Goal: Transaction & Acquisition: Purchase product/service

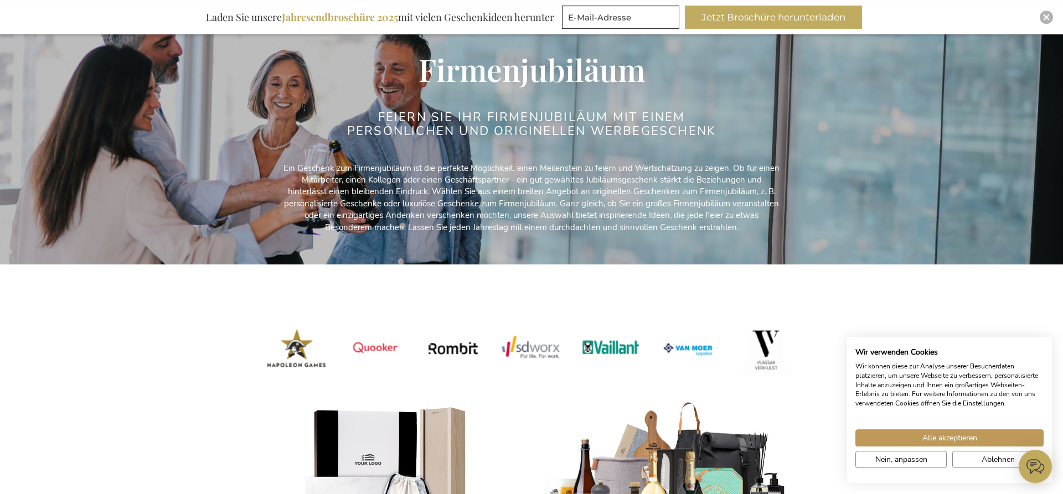
scroll to position [395, 0]
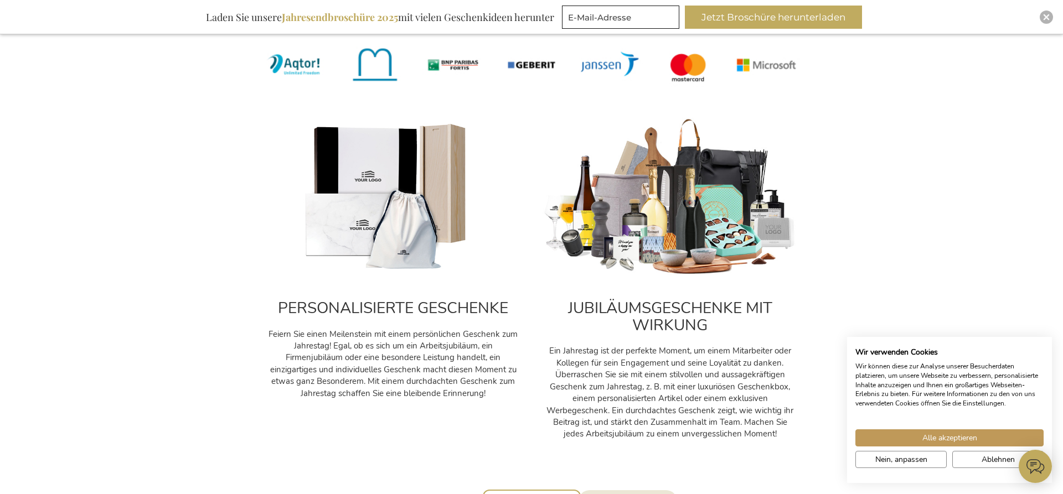
click at [670, 216] on img at bounding box center [670, 197] width 255 height 159
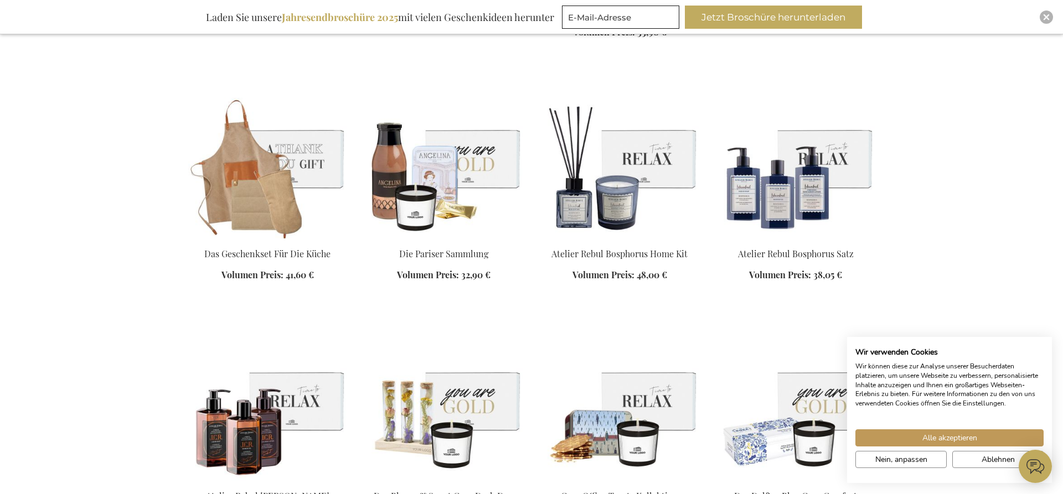
scroll to position [1864, 0]
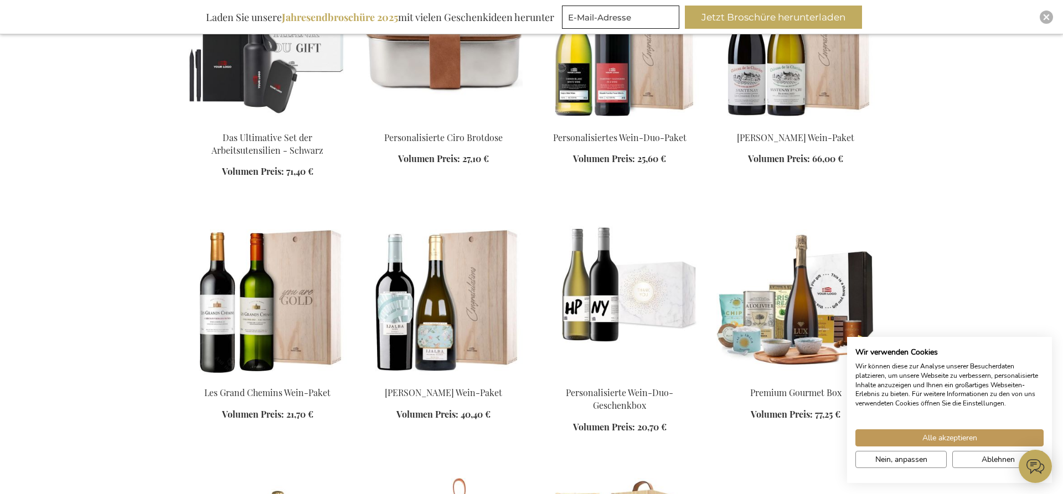
scroll to position [3332, 0]
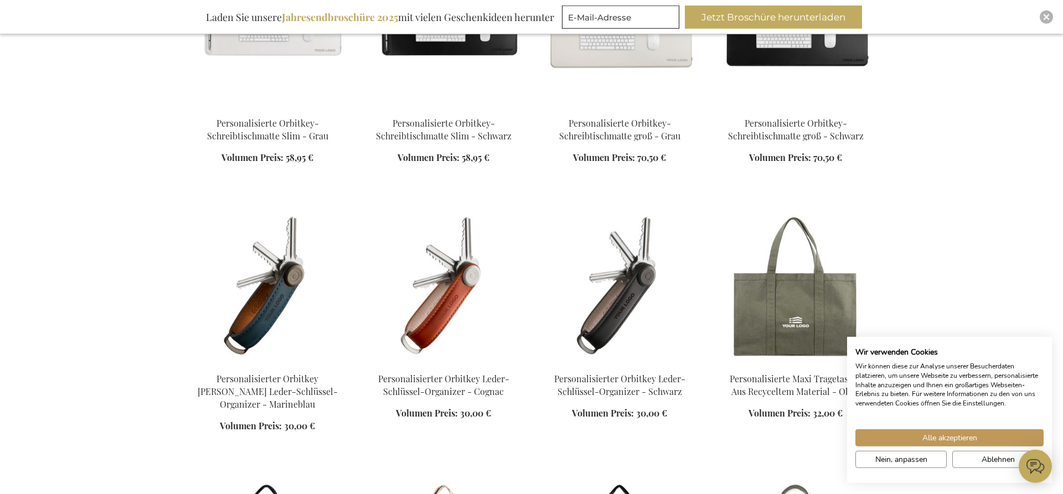
scroll to position [4800, 0]
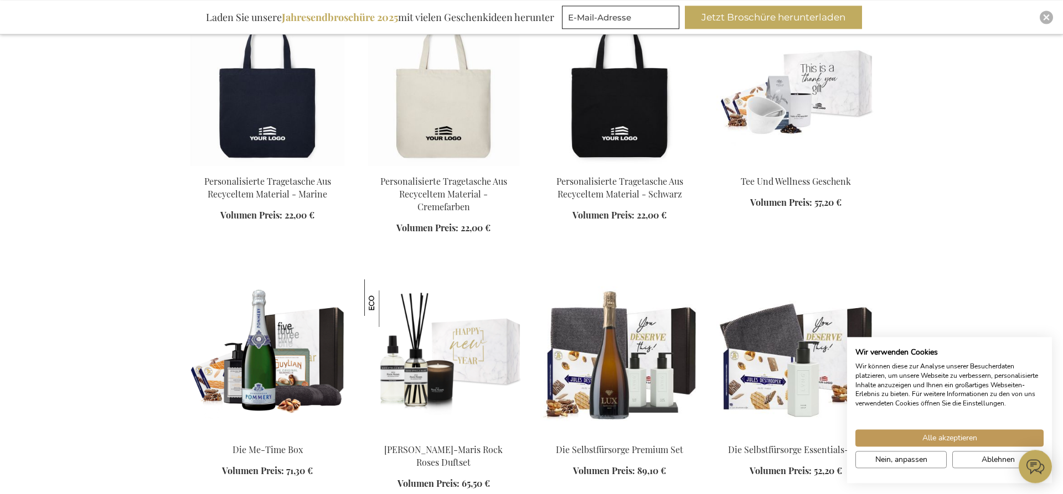
scroll to position [5534, 0]
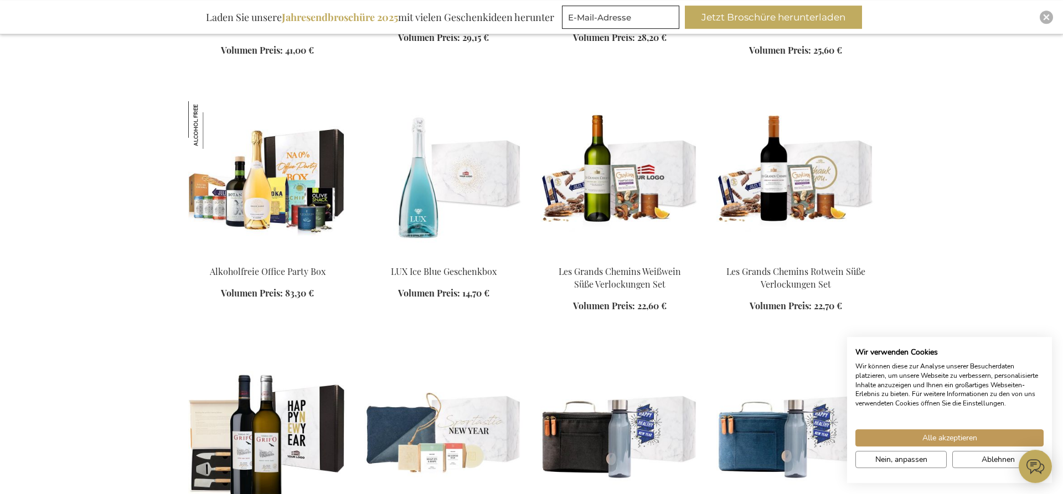
scroll to position [6777, 0]
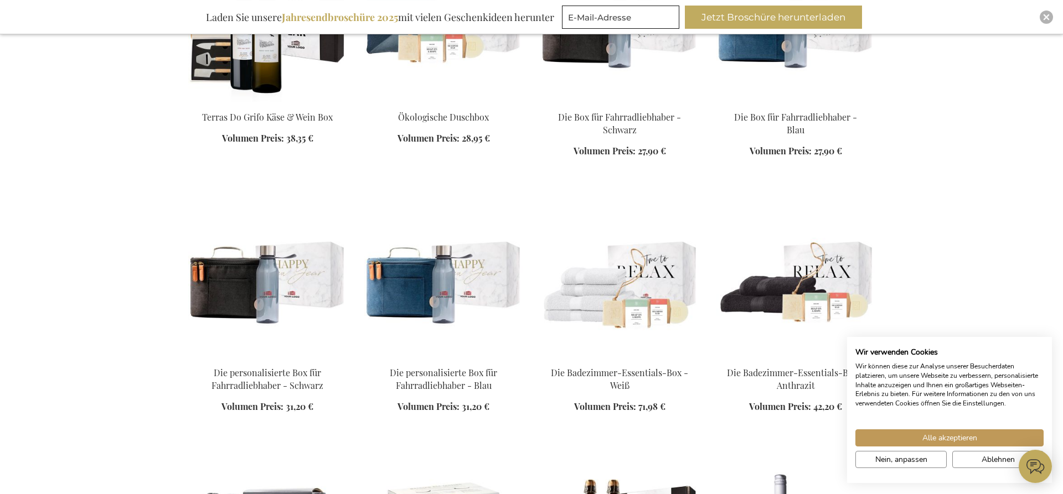
scroll to position [7454, 0]
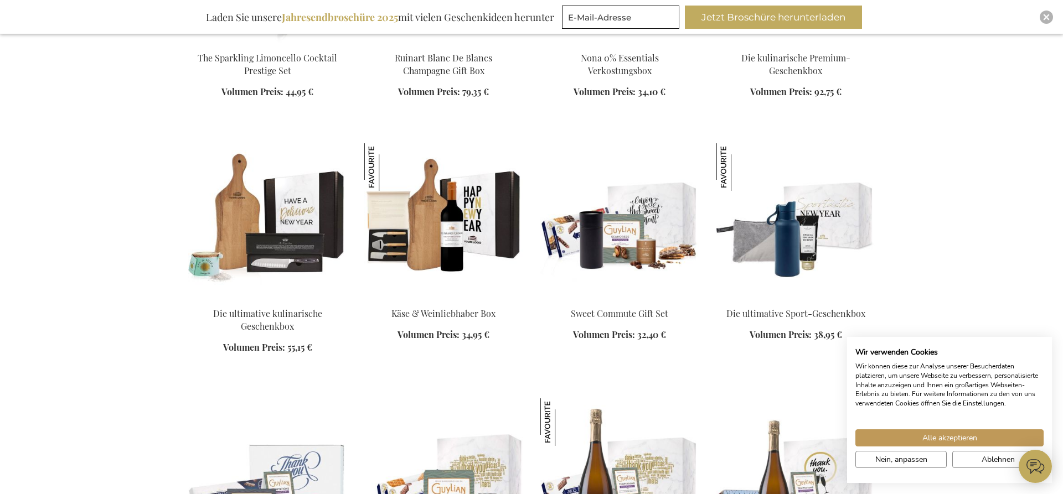
scroll to position [9318, 0]
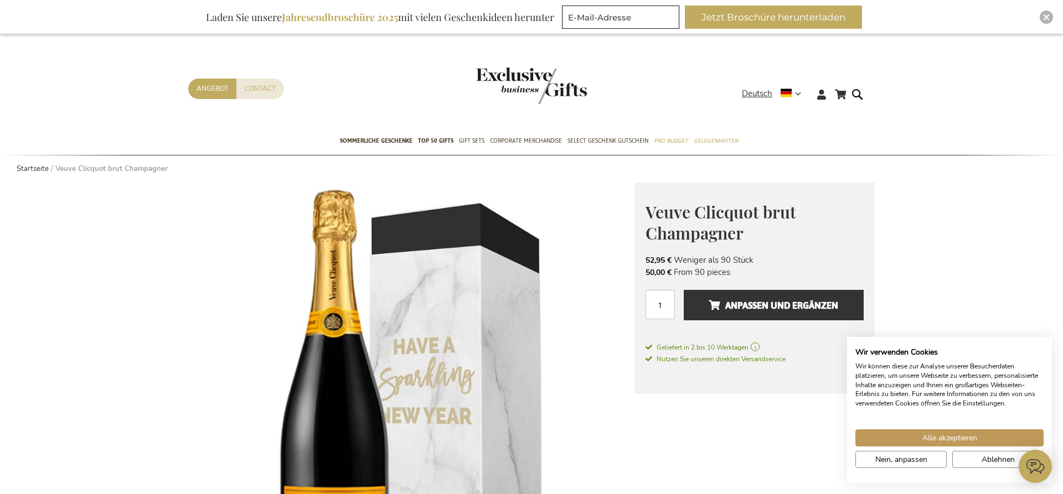
click at [531, 81] on img "store logo" at bounding box center [531, 86] width 111 height 37
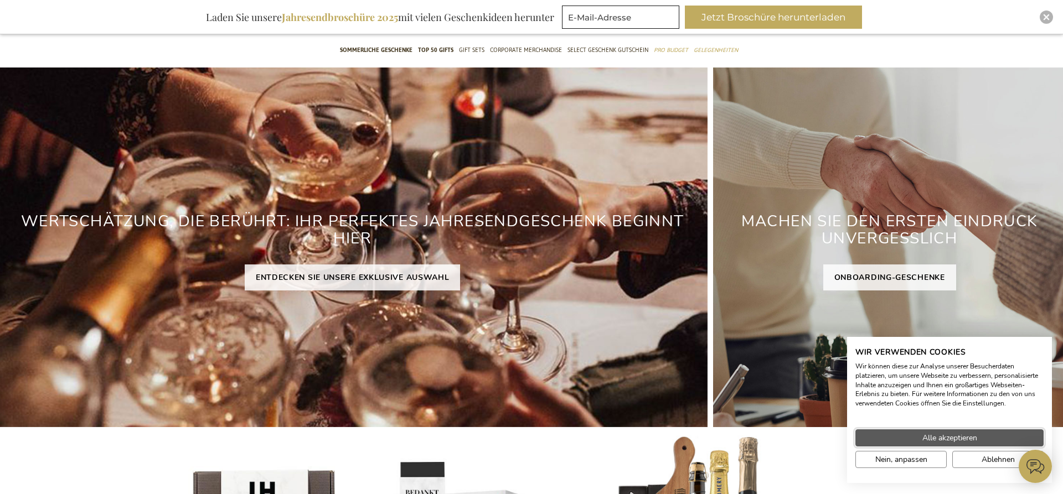
click at [920, 432] on button "Alle akzeptieren" at bounding box center [949, 438] width 188 height 17
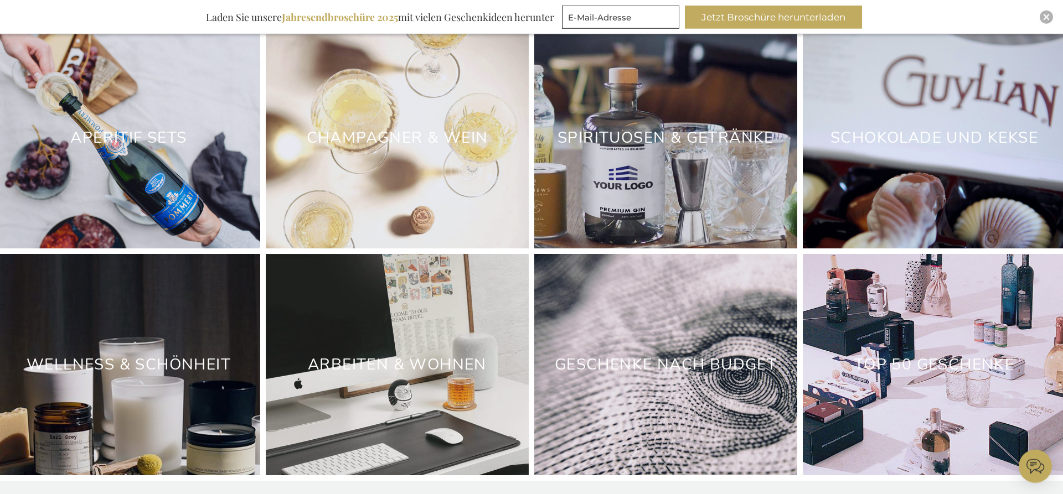
scroll to position [3253, 0]
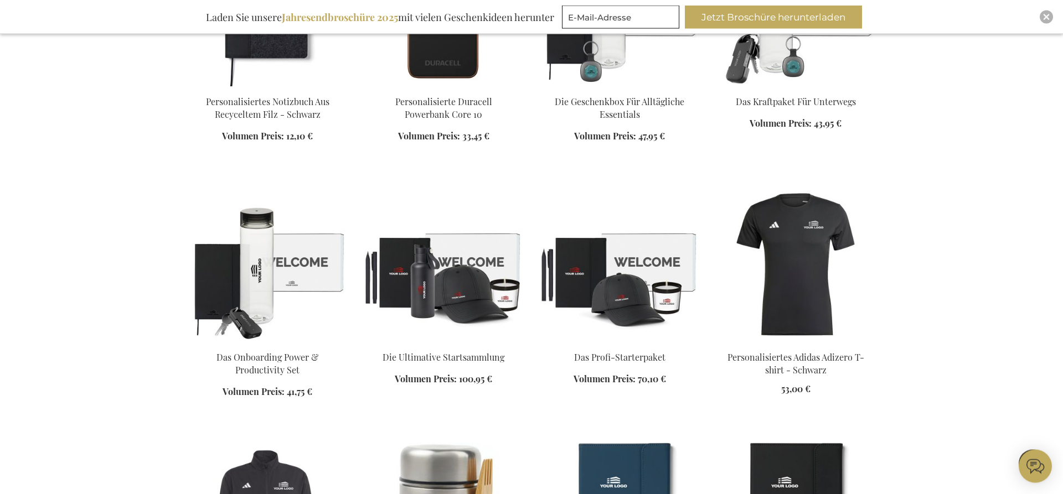
scroll to position [565, 0]
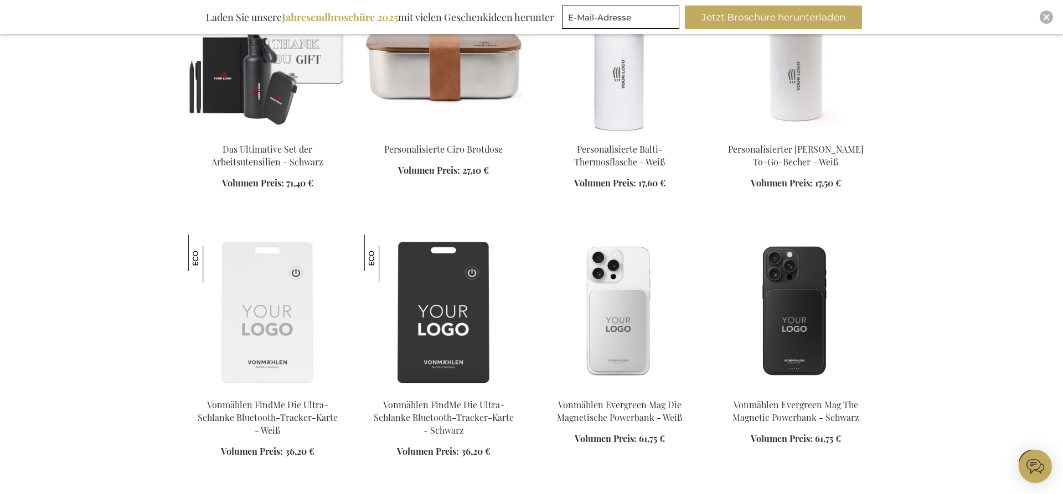
scroll to position [1807, 0]
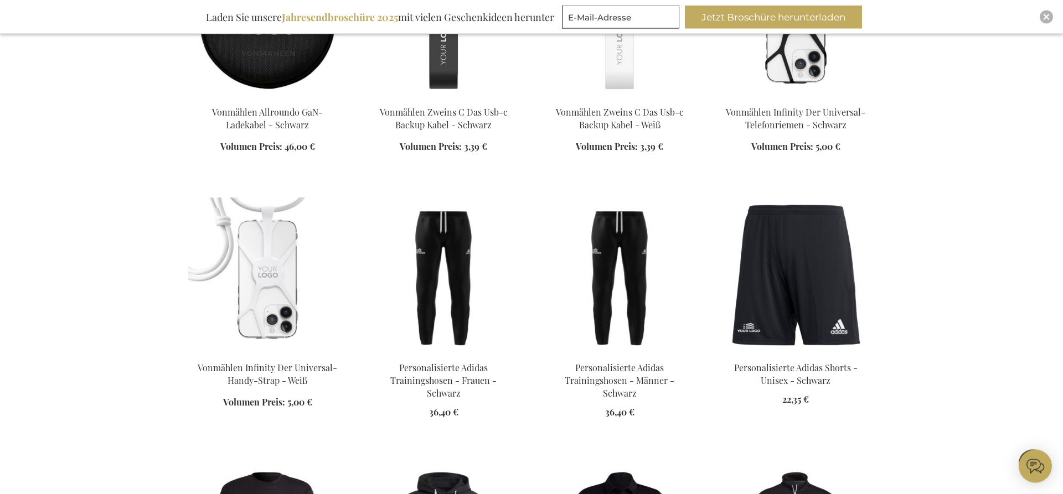
scroll to position [2259, 0]
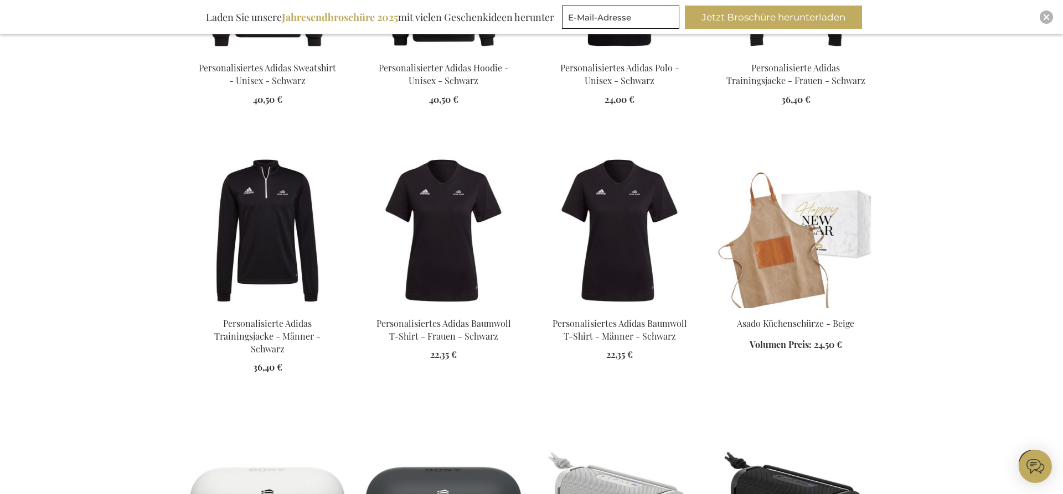
scroll to position [2880, 0]
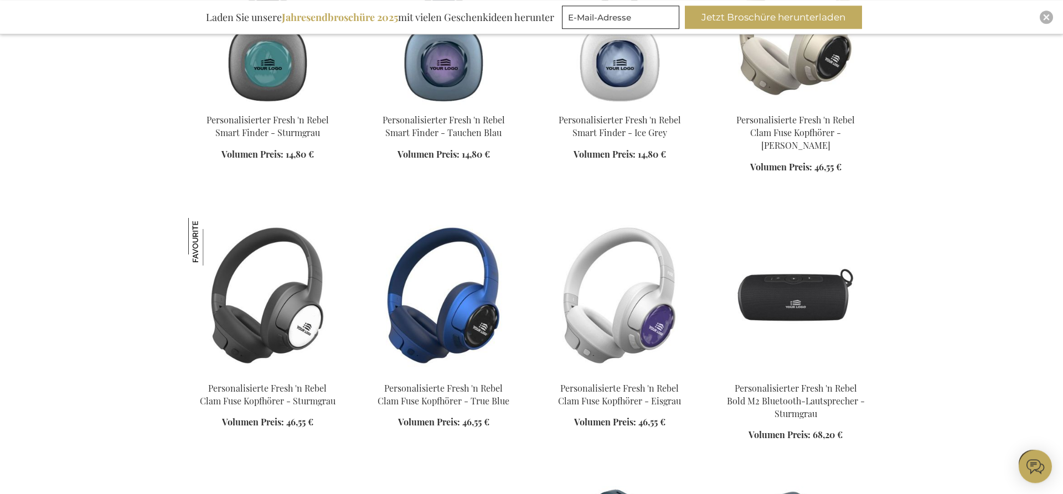
scroll to position [4236, 0]
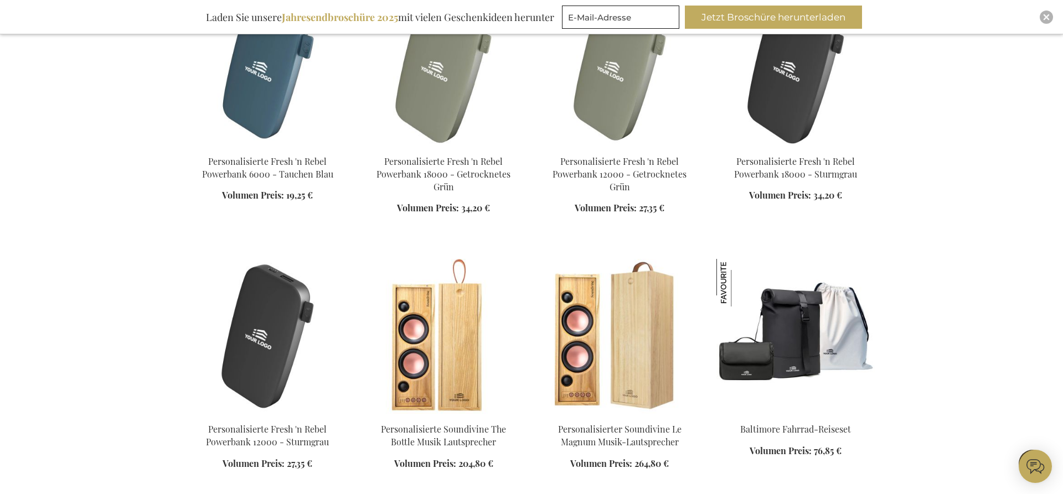
scroll to position [5252, 0]
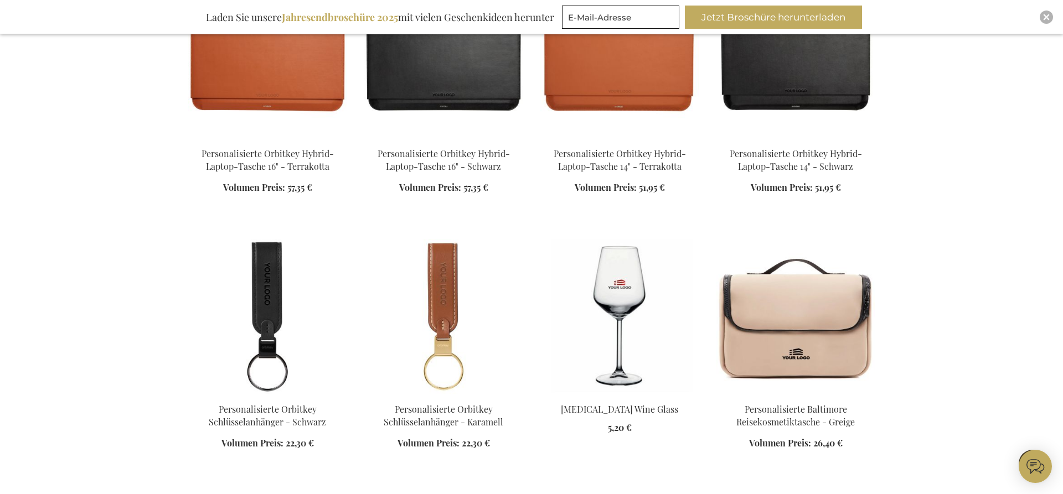
scroll to position [6325, 0]
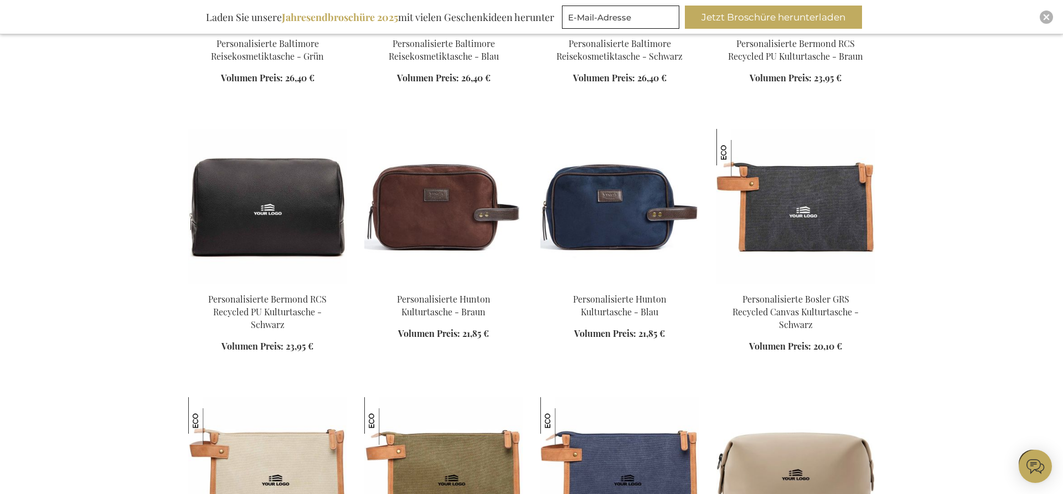
scroll to position [7116, 0]
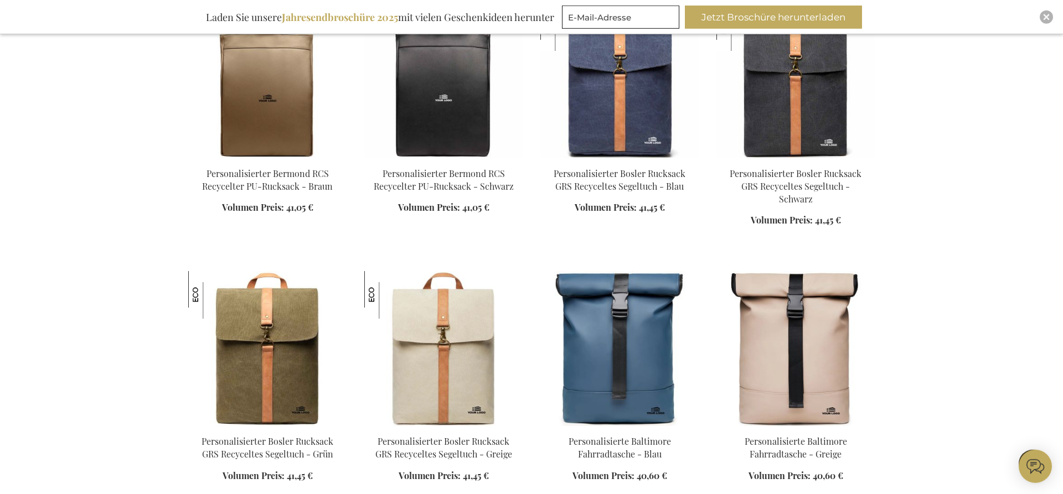
scroll to position [8019, 0]
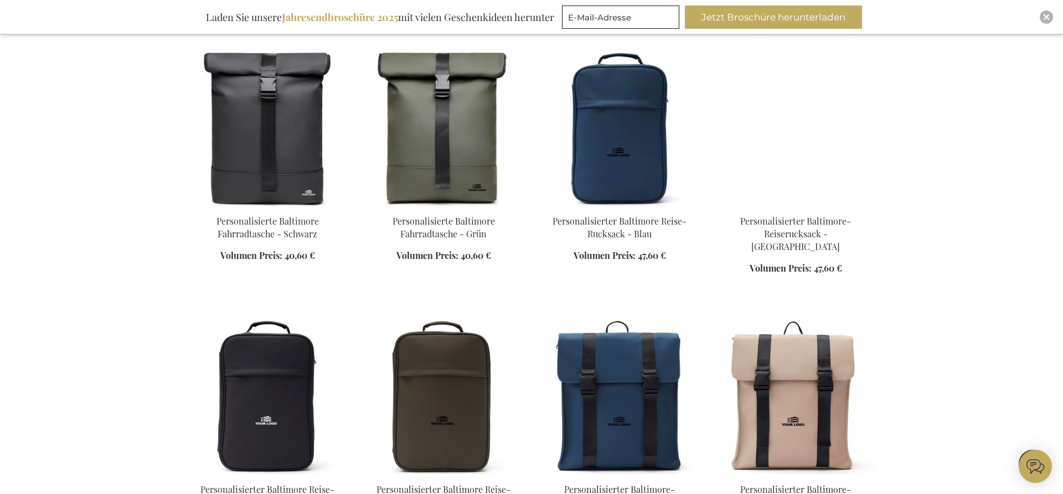
scroll to position [8640, 0]
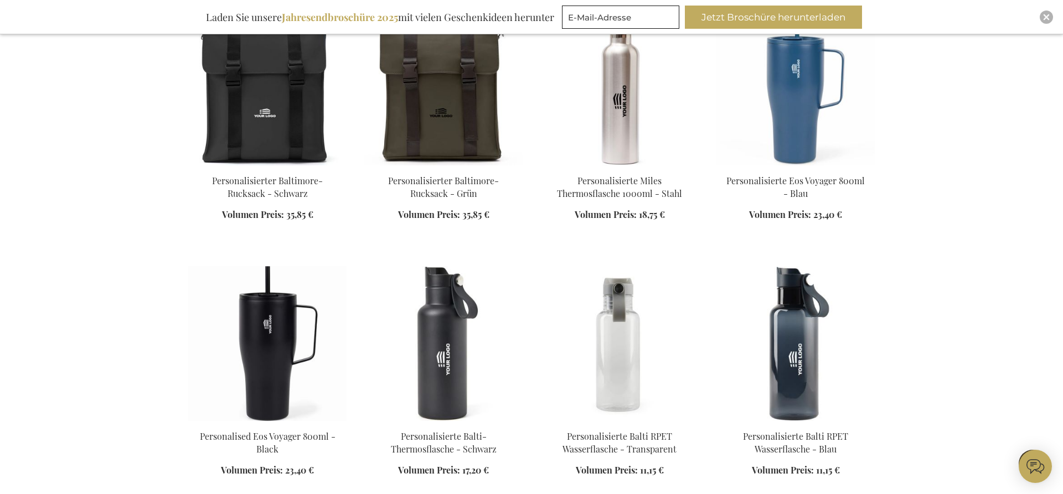
scroll to position [9375, 0]
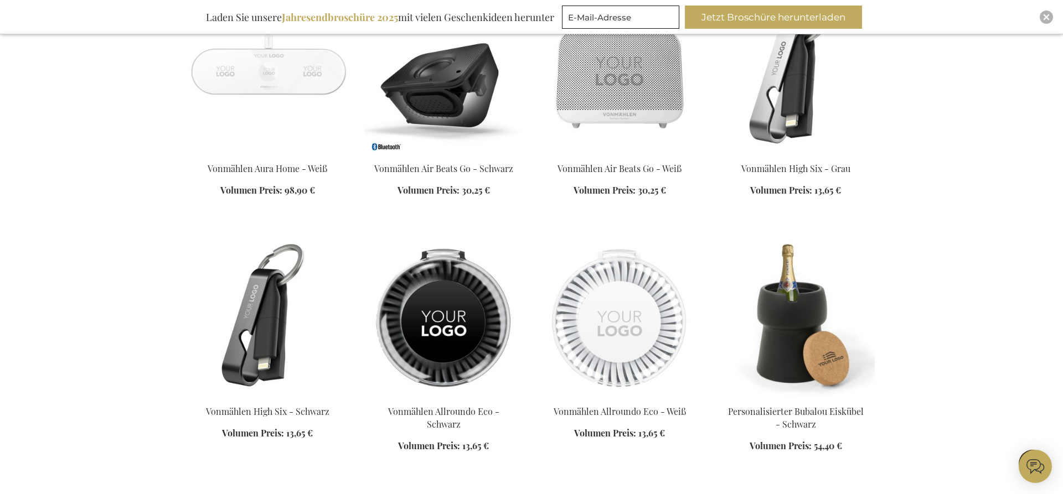
scroll to position [13158, 0]
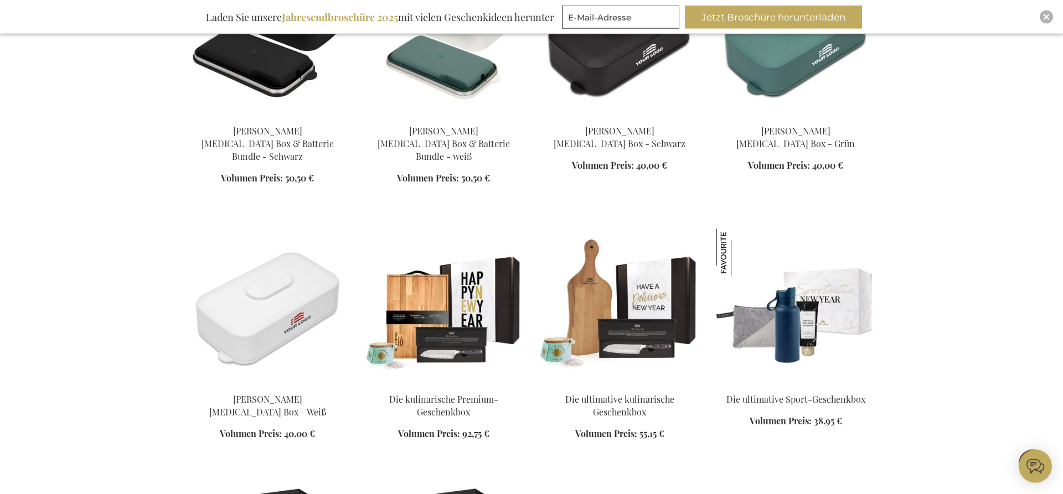
scroll to position [14627, 0]
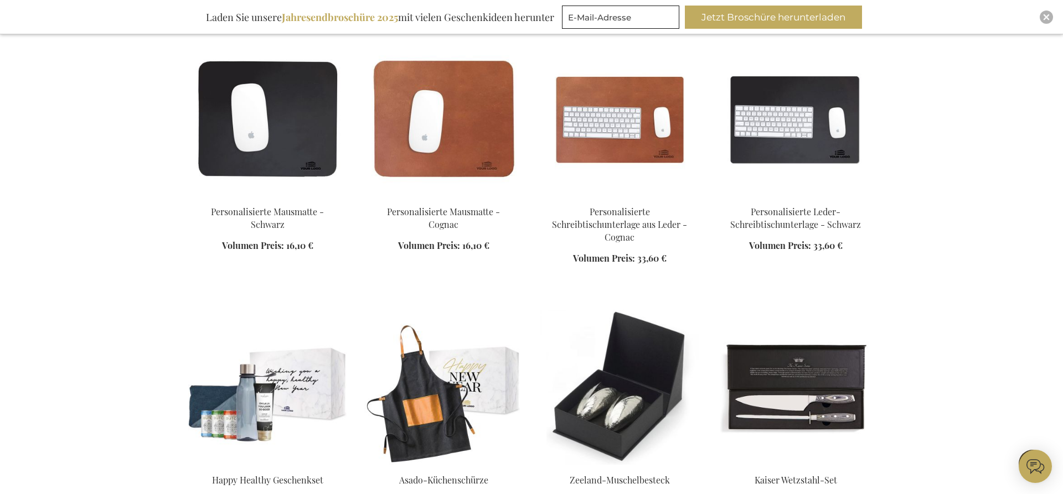
scroll to position [15587, 0]
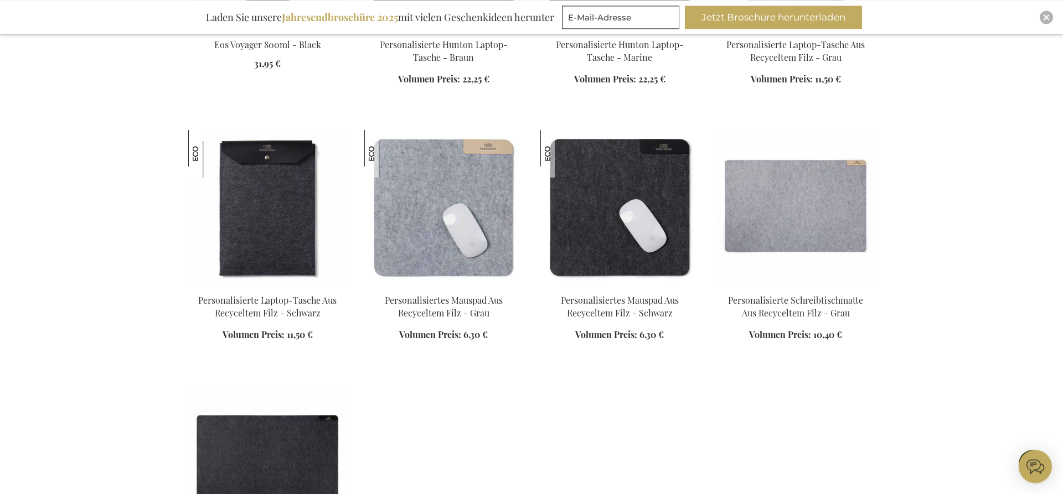
scroll to position [16716, 0]
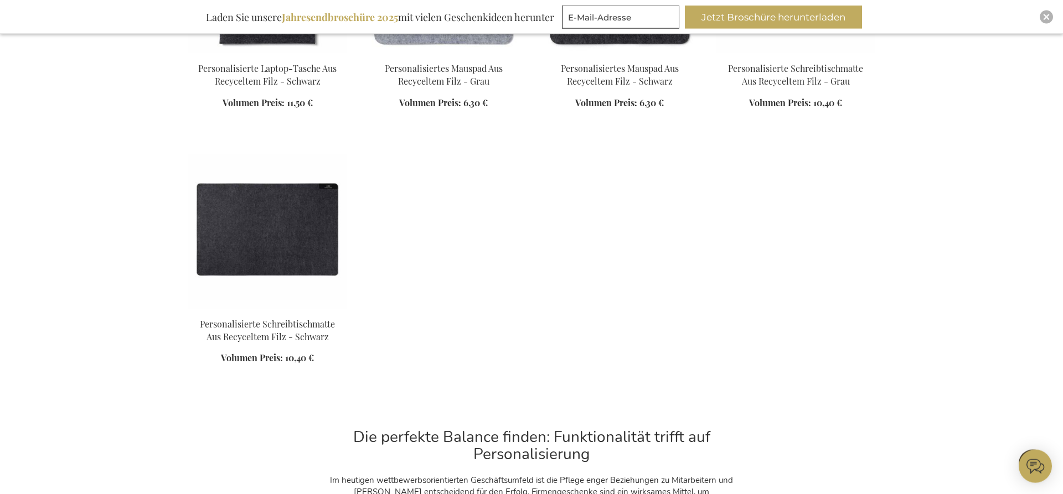
scroll to position [16603, 0]
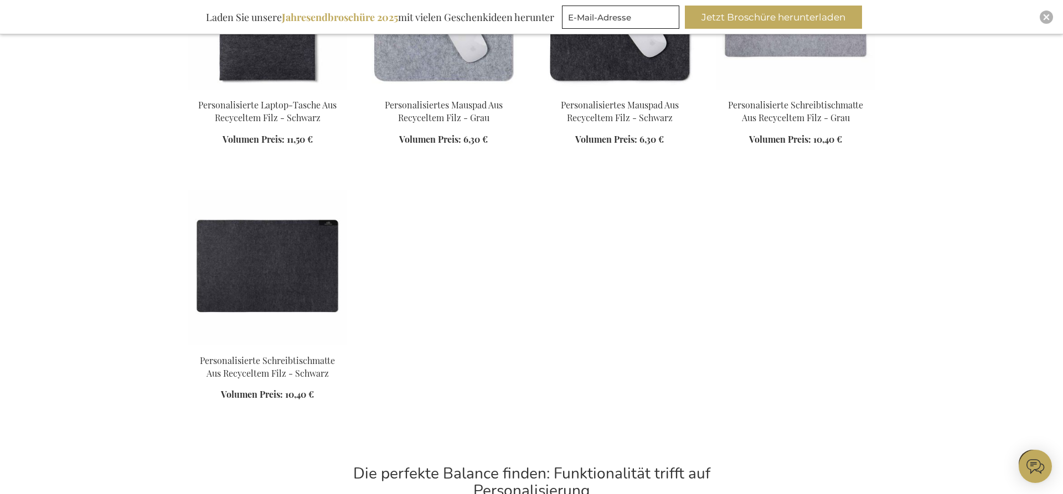
click at [507, 190] on ol "Personalisierte Schreibtischmatte Aus Recyceltem Filz - Schwarz Volumen Preis: …" at bounding box center [531, 309] width 687 height 238
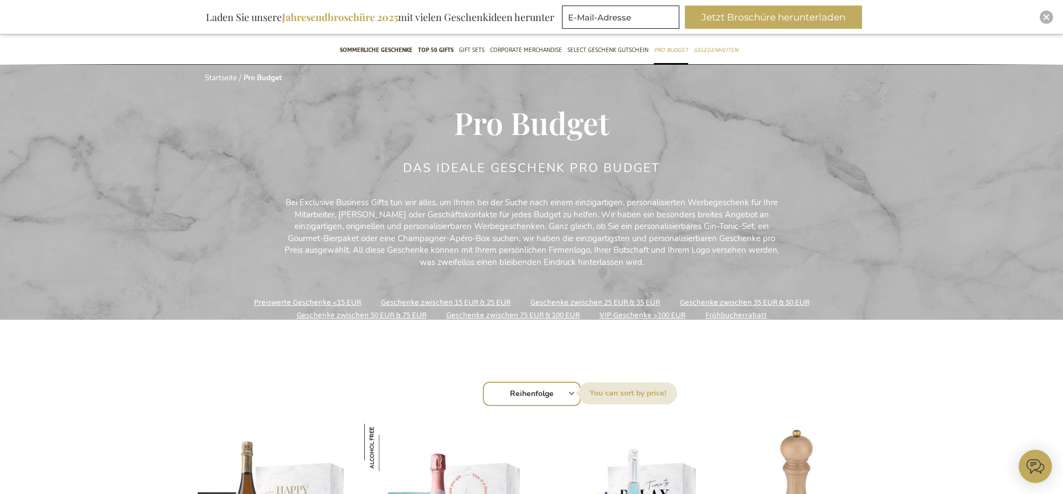
scroll to position [113, 0]
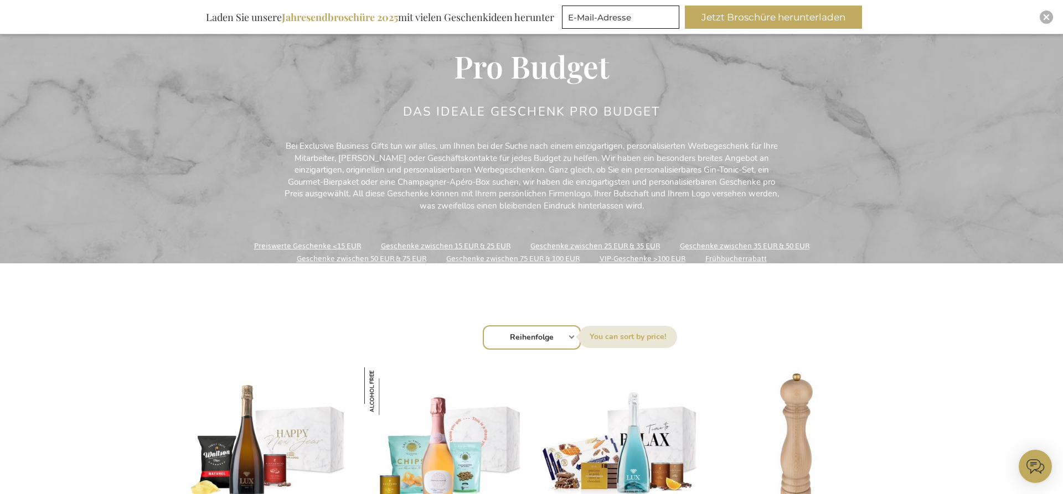
click at [467, 257] on link "Geschenke zwischen 75 EUR & 100 EUR" at bounding box center [512, 258] width 133 height 15
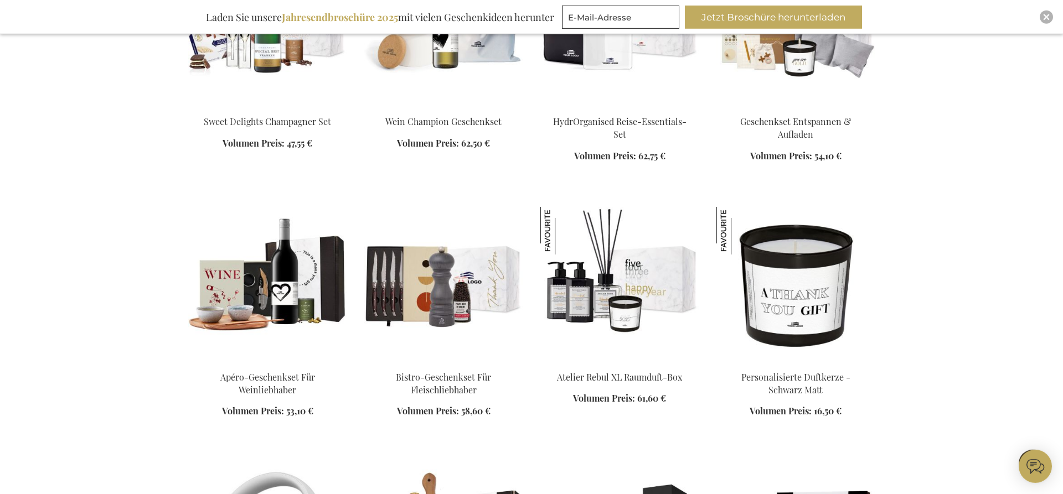
scroll to position [1073, 0]
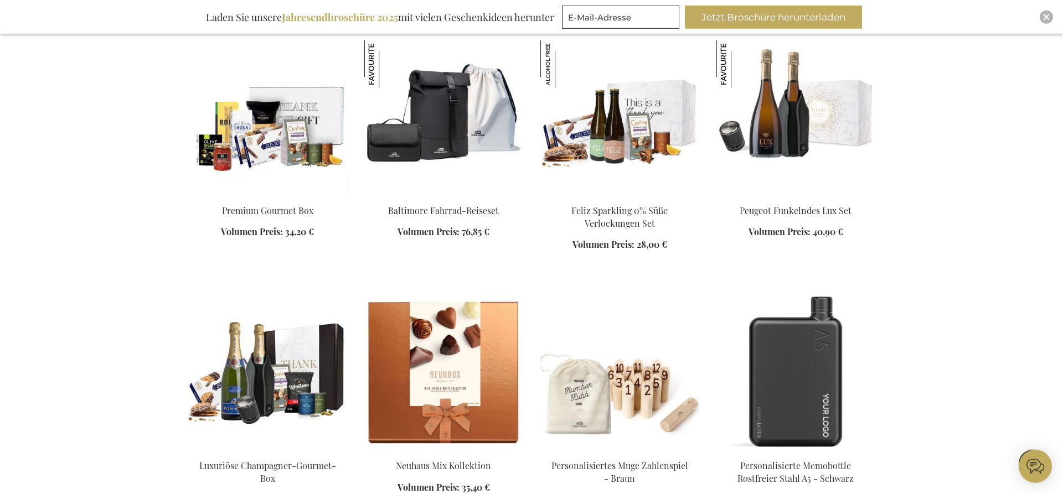
scroll to position [1807, 0]
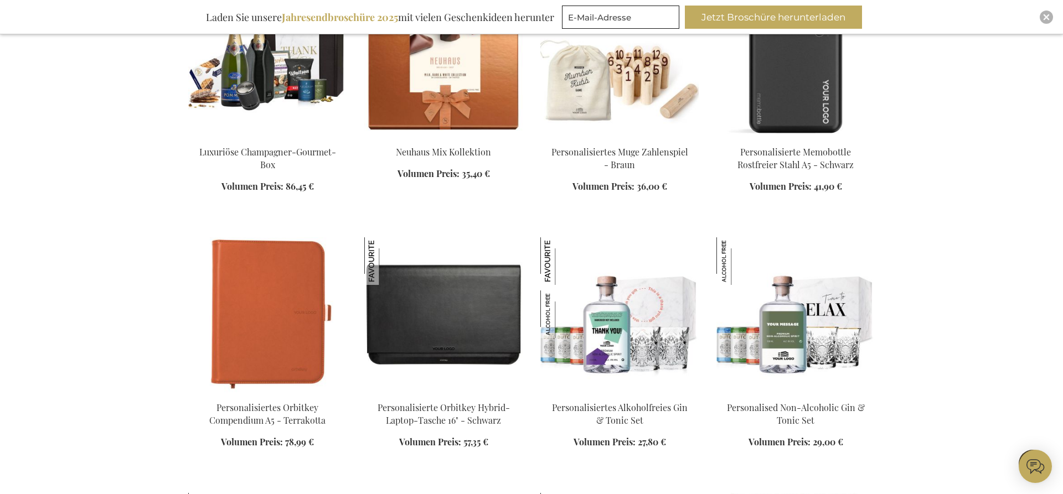
scroll to position [2090, 0]
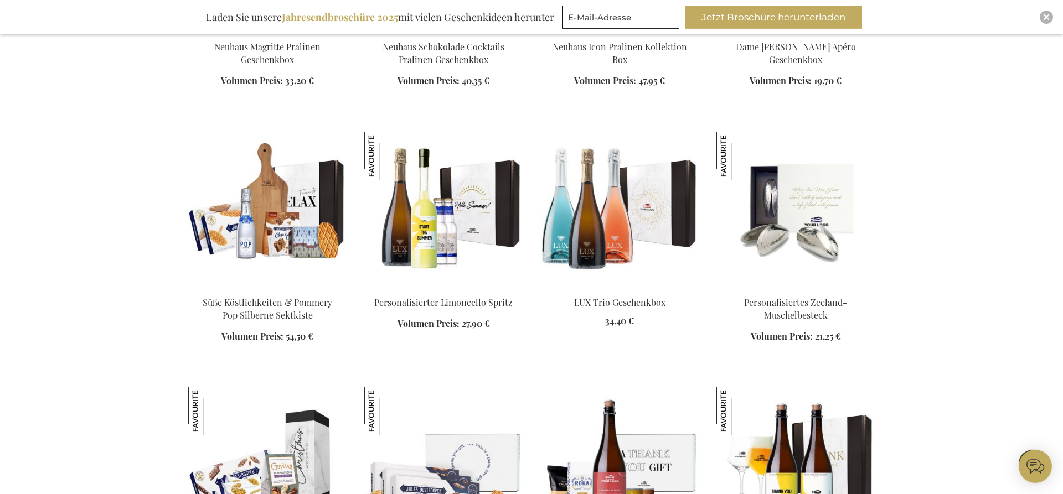
scroll to position [3163, 0]
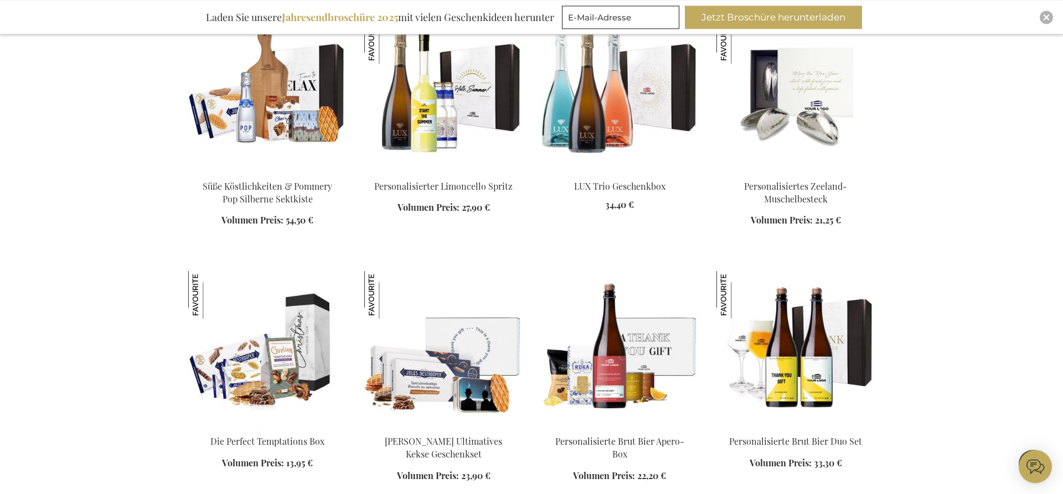
scroll to position [3275, 0]
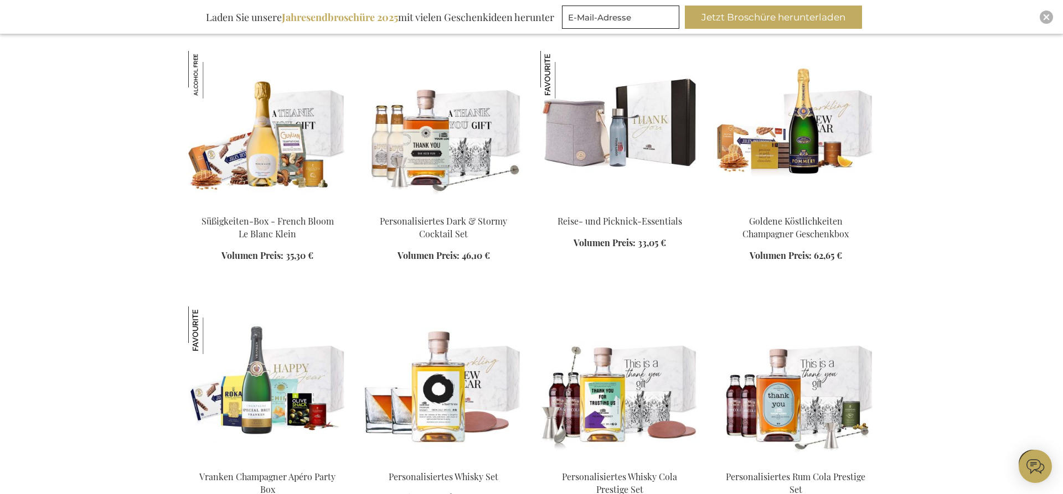
scroll to position [4066, 0]
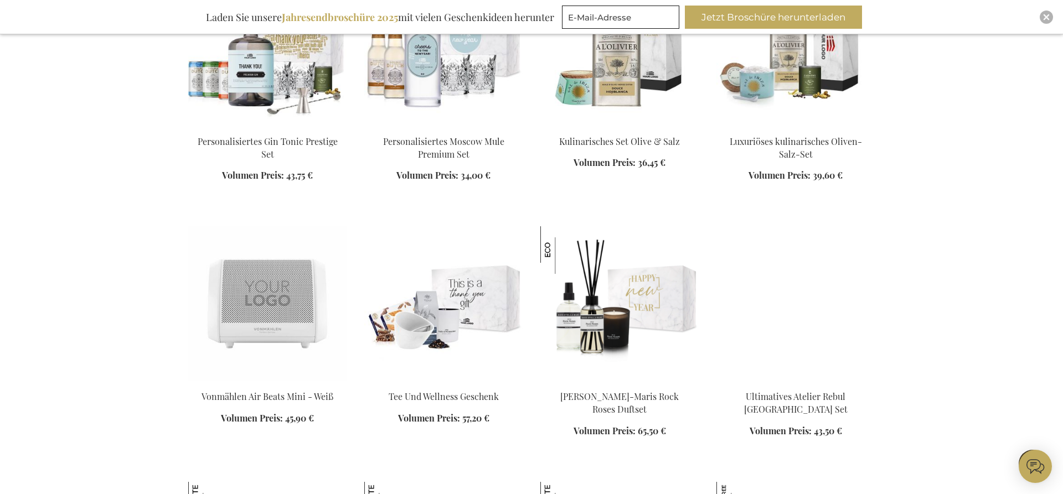
scroll to position [4913, 0]
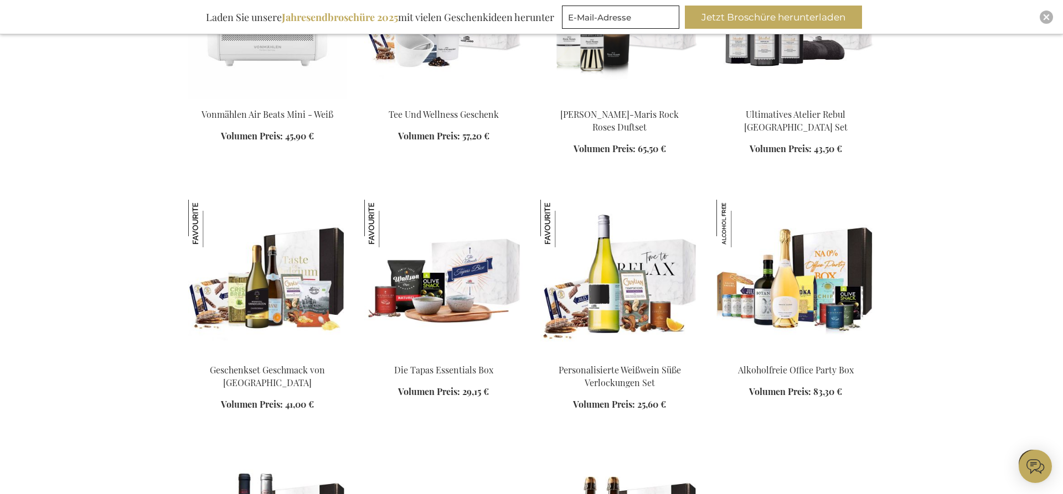
scroll to position [5365, 0]
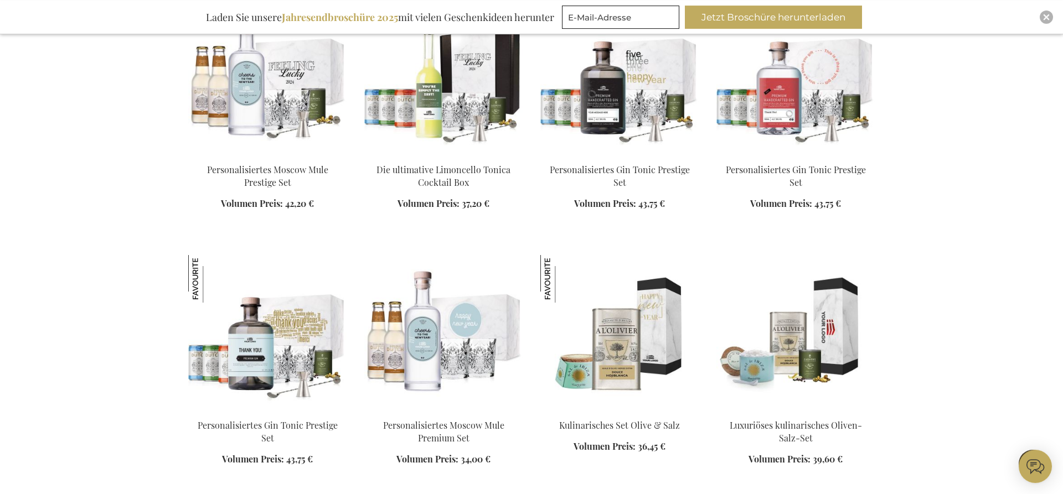
scroll to position [4461, 0]
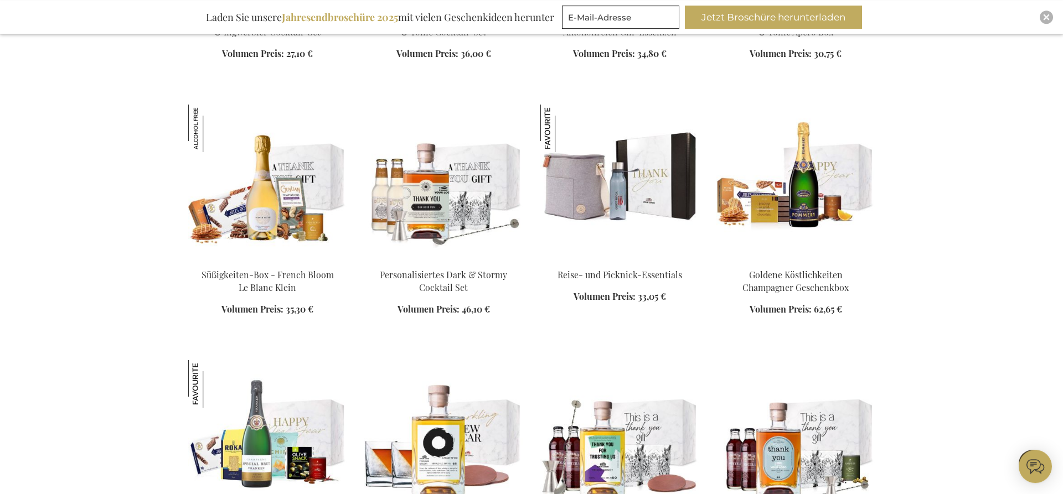
scroll to position [3953, 0]
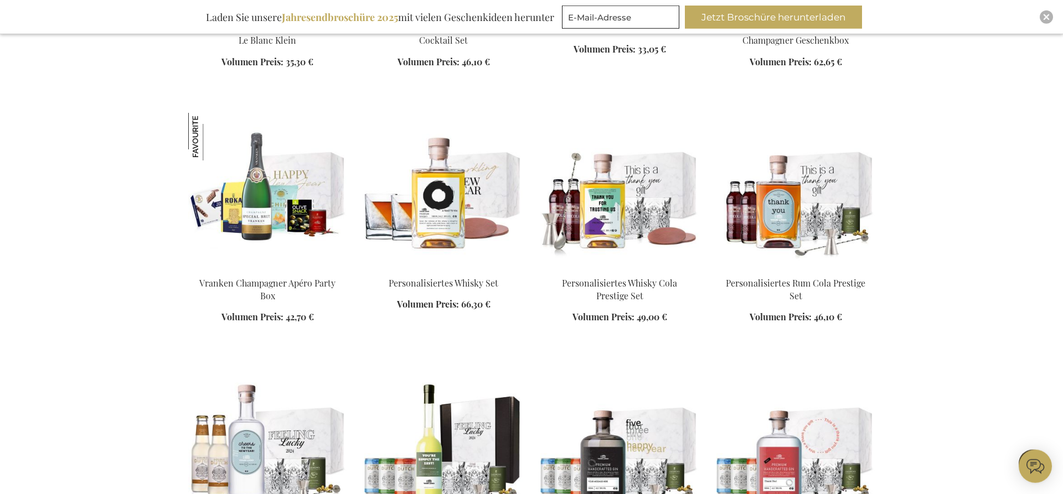
scroll to position [4236, 0]
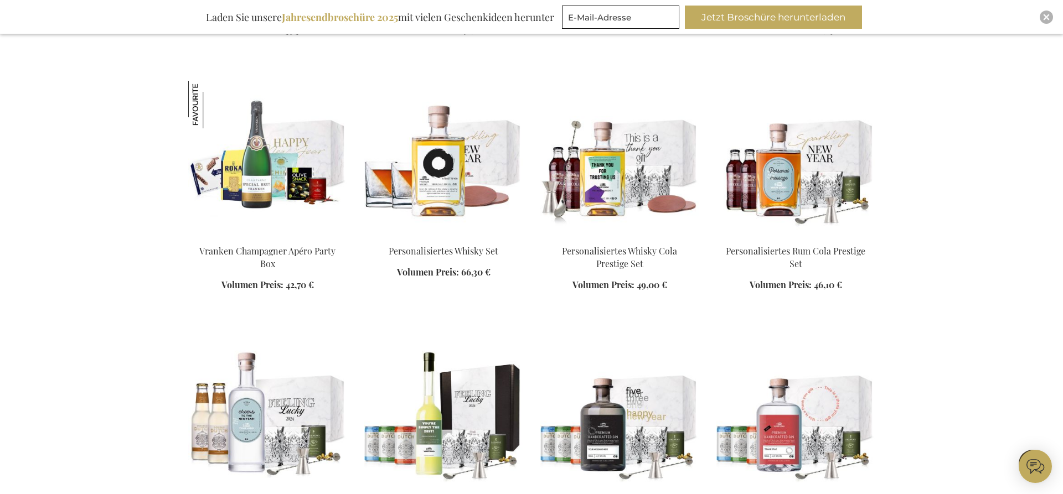
click at [788, 187] on img at bounding box center [795, 158] width 158 height 155
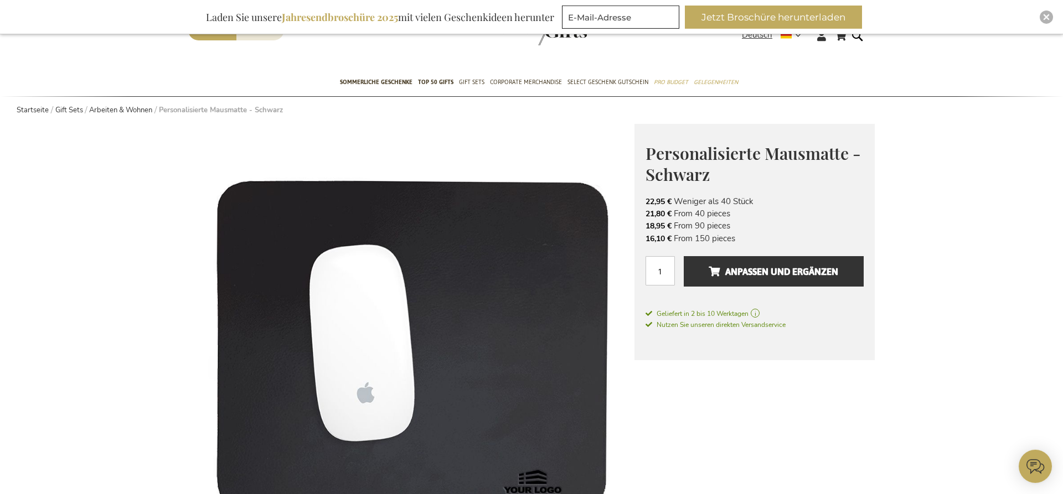
scroll to position [56, 0]
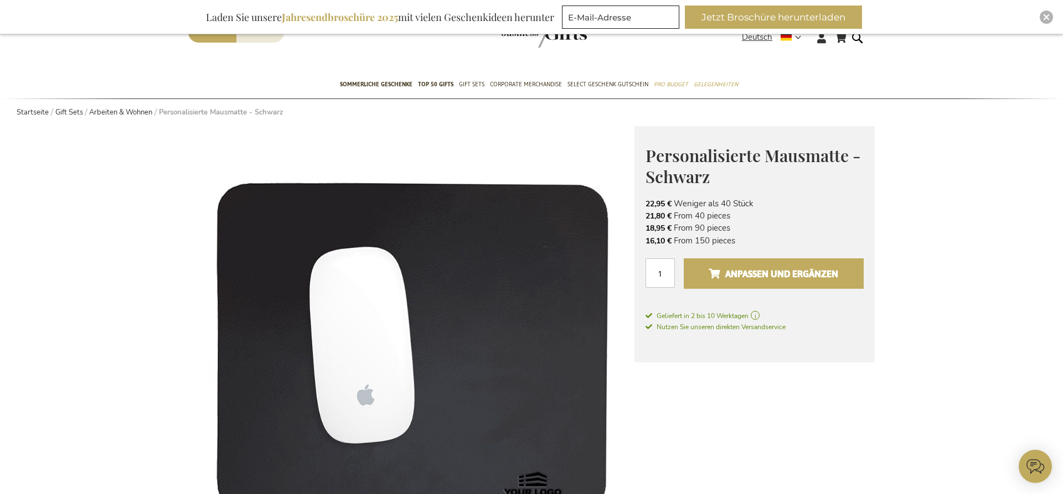
click at [745, 276] on span "Anpassen und ergänzen" at bounding box center [774, 274] width 130 height 18
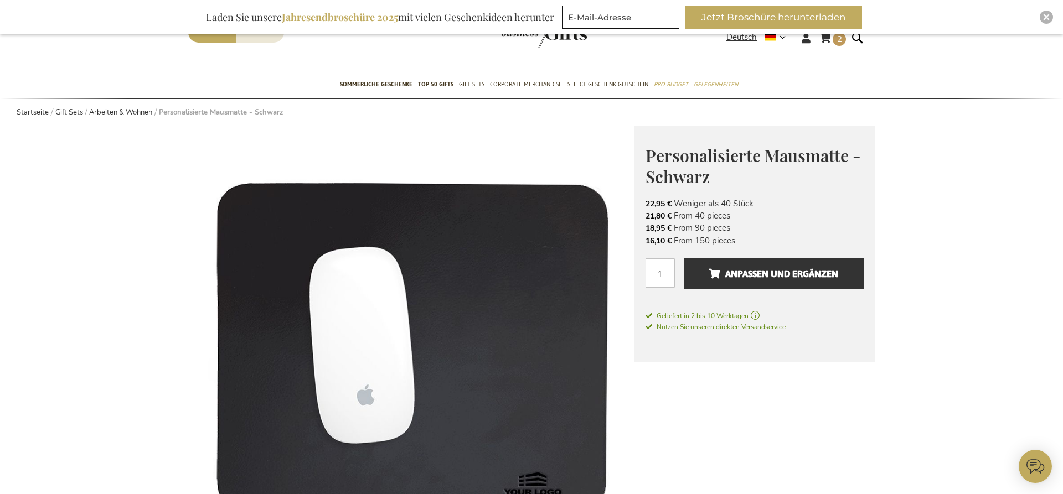
scroll to position [0, 0]
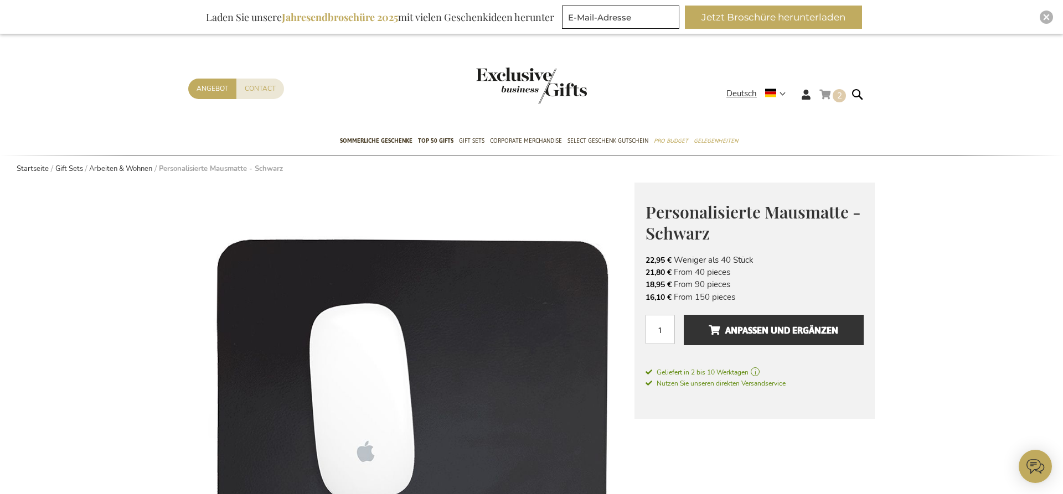
click at [821, 96] on link "Mein Warenkorb 2 2 items" at bounding box center [832, 96] width 27 height 18
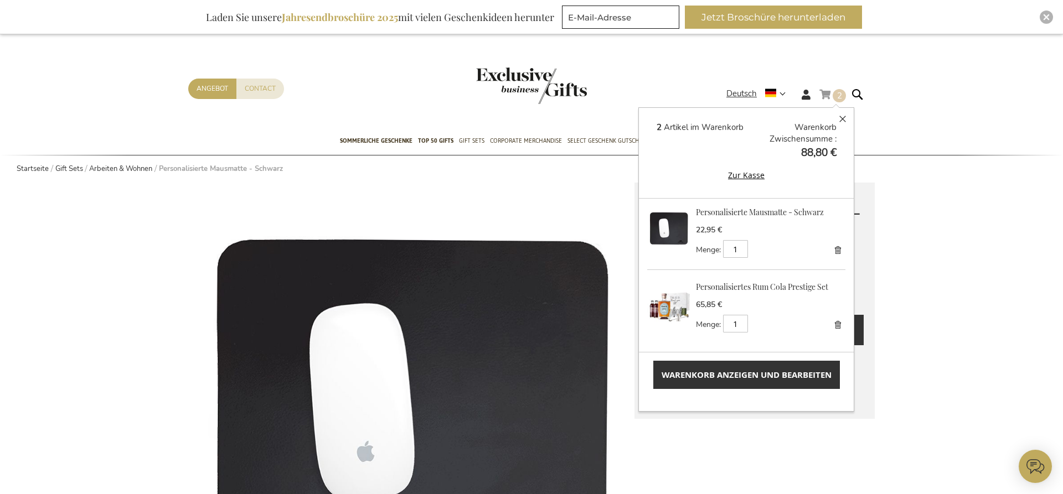
click at [800, 167] on div "Schließen 2 Artikel im Warenkorb Warenkorb Zwischensumme 88,80 € Zur Kasse Rece…" at bounding box center [747, 255] width 192 height 267
click at [712, 364] on link "Warenkorb anzeigen und bearbeiten" at bounding box center [746, 375] width 187 height 28
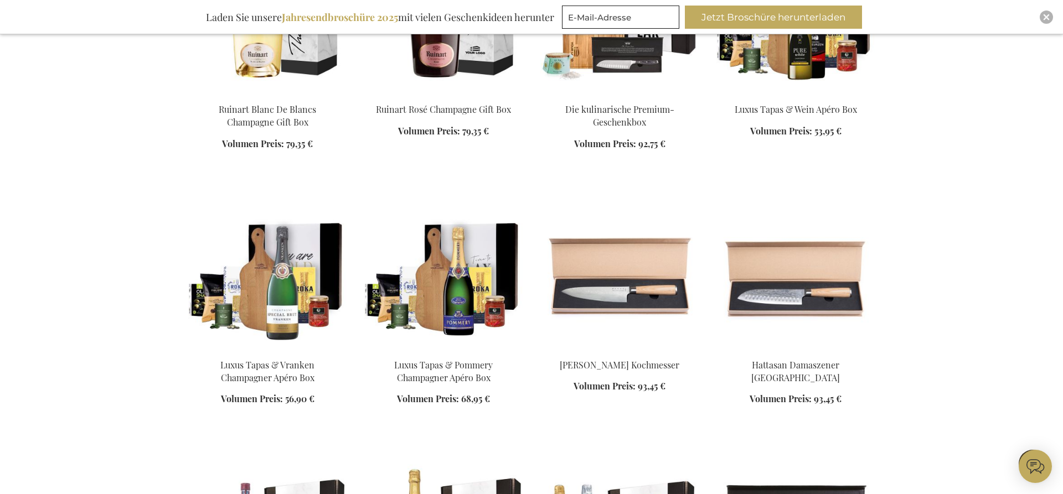
scroll to position [1242, 0]
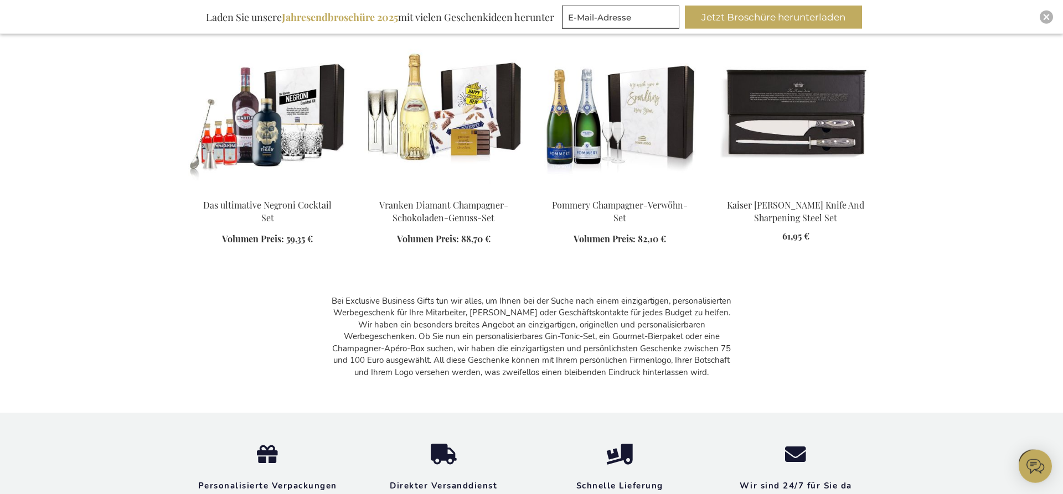
scroll to position [1468, 0]
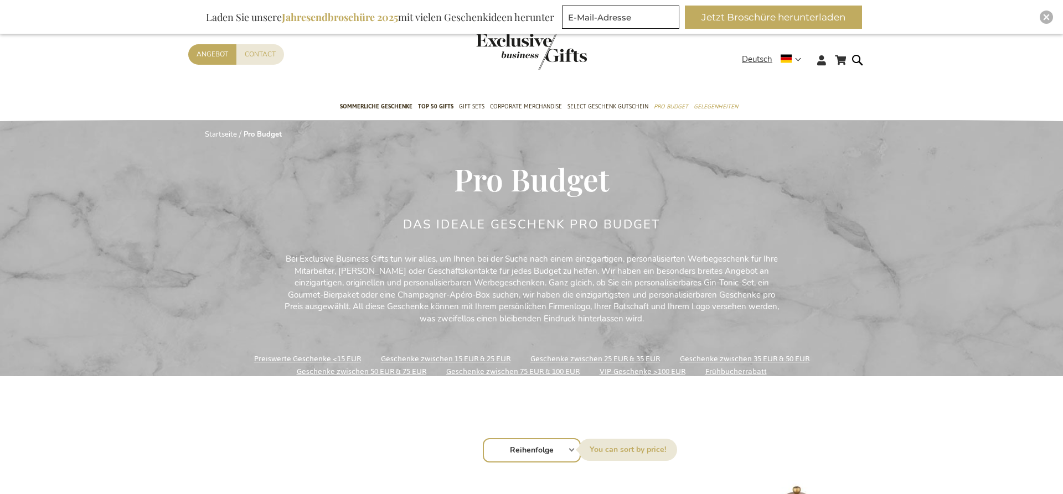
click at [610, 364] on link "VIP-Geschenke >100 EUR" at bounding box center [643, 371] width 86 height 15
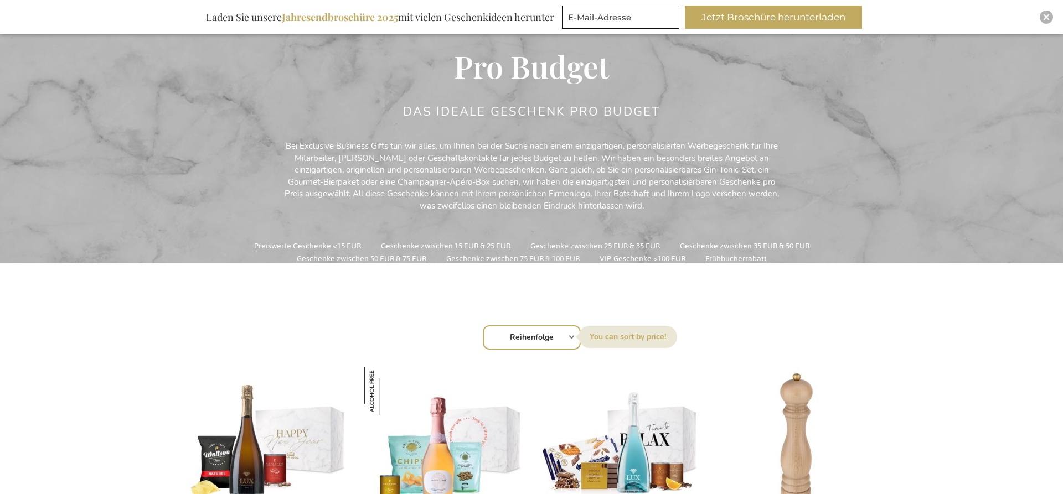
scroll to position [113, 0]
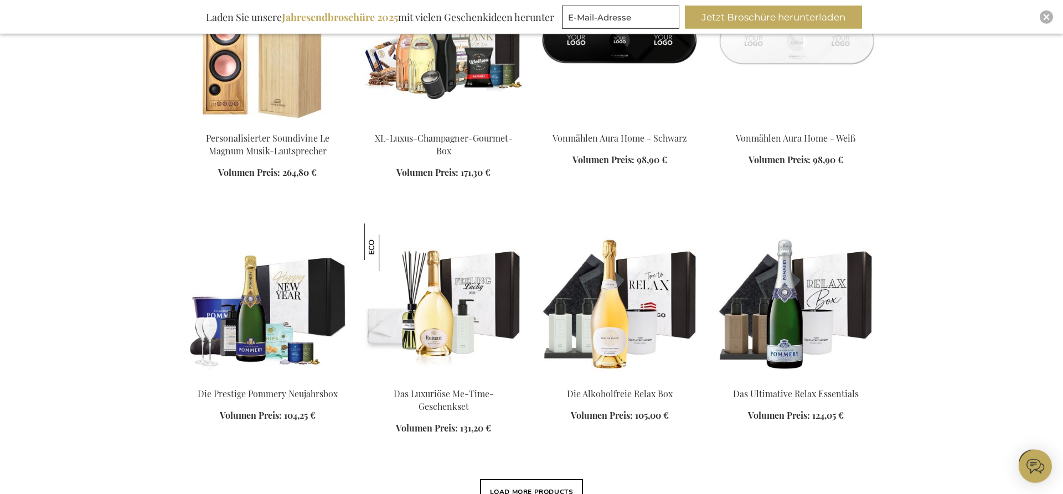
scroll to position [791, 0]
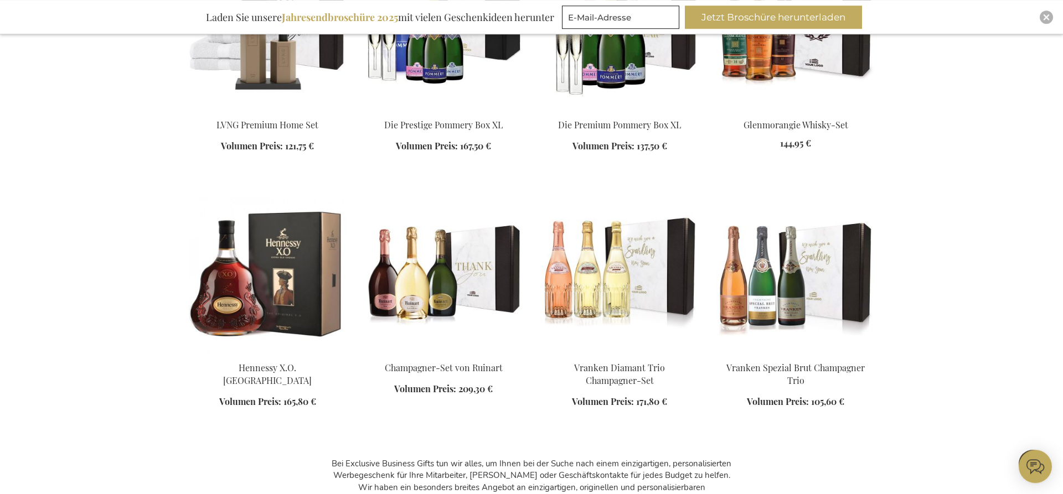
scroll to position [1299, 0]
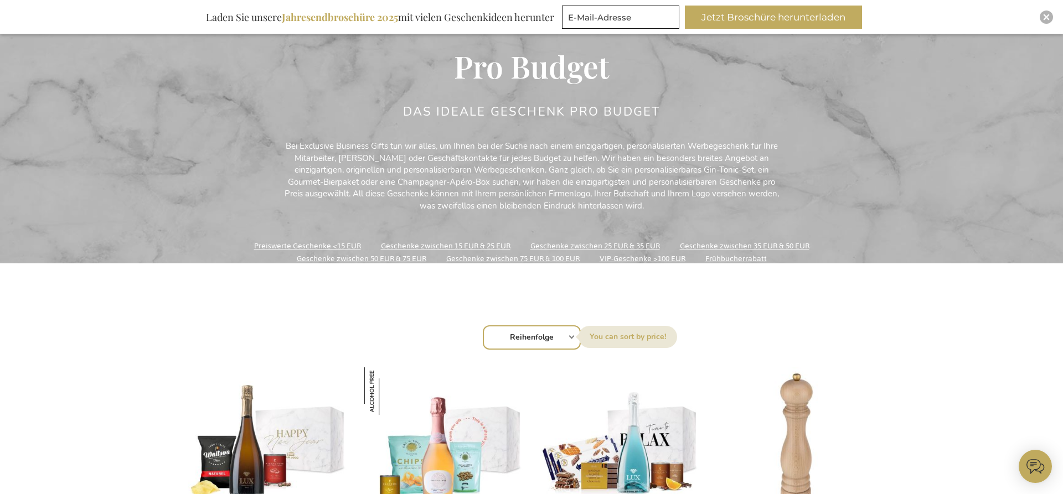
click at [385, 255] on link "Geschenke zwischen 50 EUR & 75 EUR" at bounding box center [362, 258] width 130 height 15
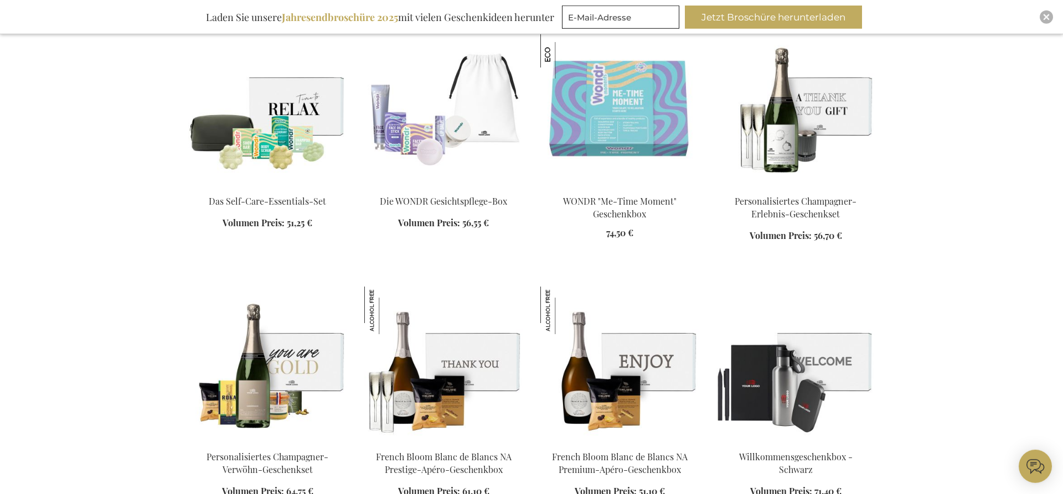
scroll to position [734, 0]
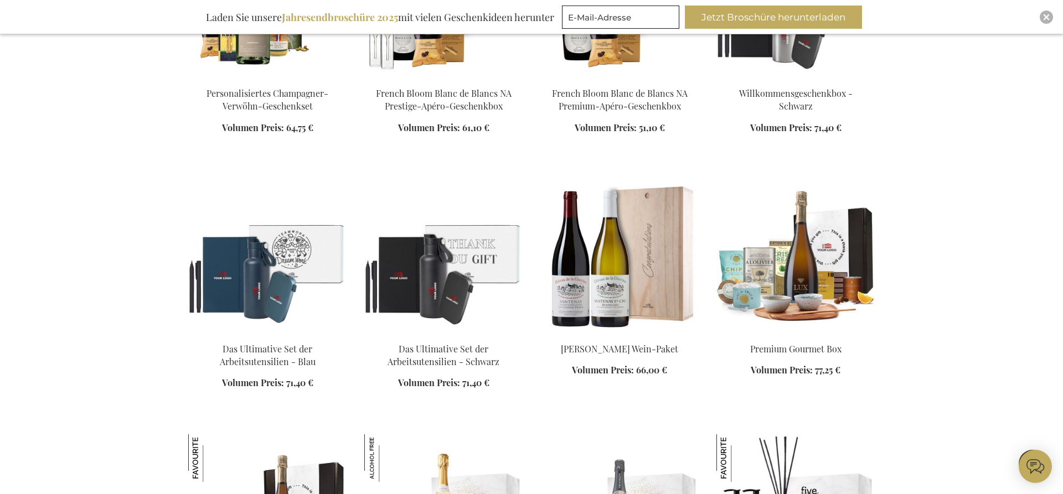
scroll to position [1073, 0]
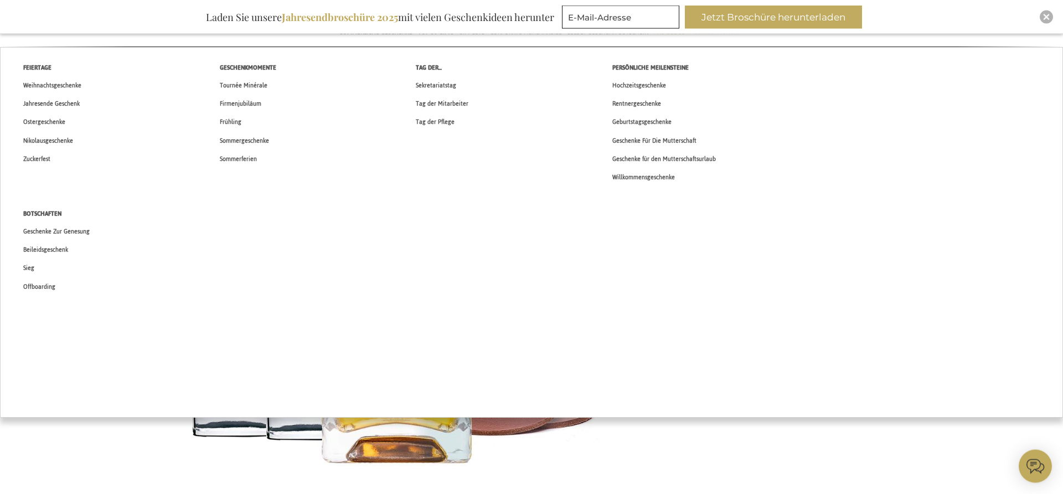
scroll to position [113, 0]
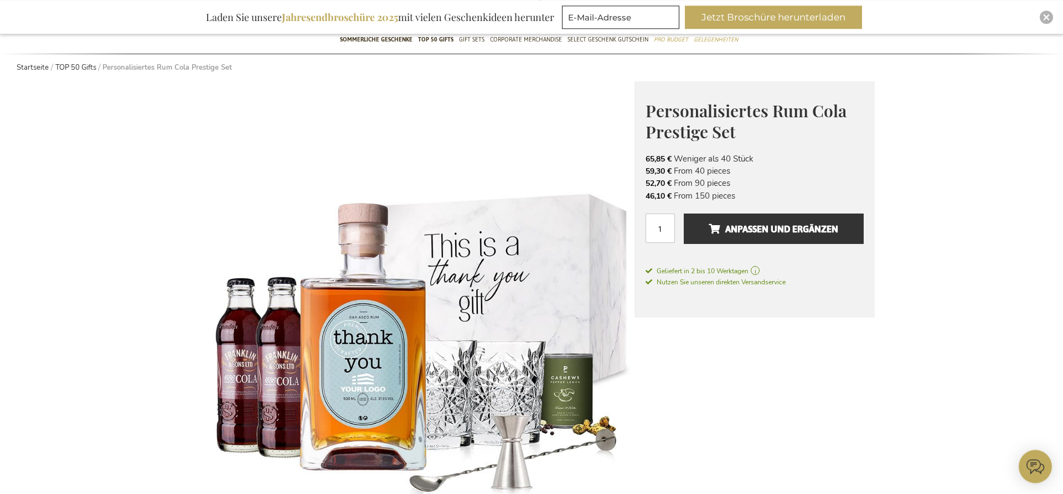
scroll to position [101, 0]
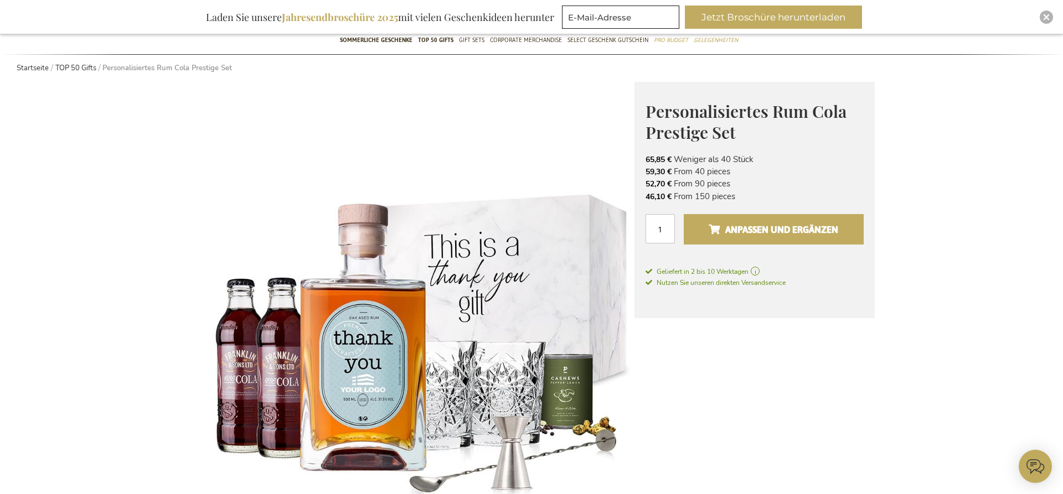
click at [736, 221] on button "Anpassen und ergänzen" at bounding box center [774, 229] width 180 height 30
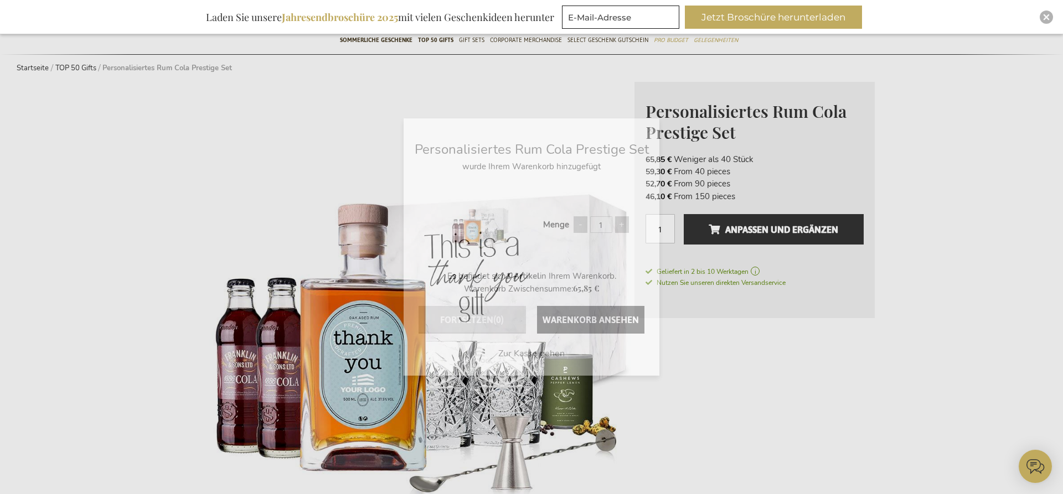
click at [484, 322] on button "Fortsetzen (0)" at bounding box center [472, 320] width 107 height 28
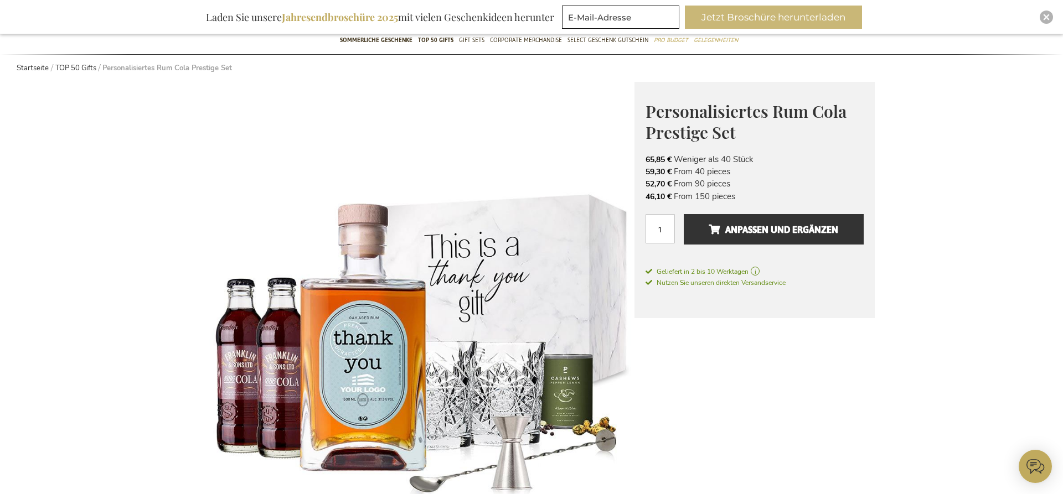
scroll to position [0, 0]
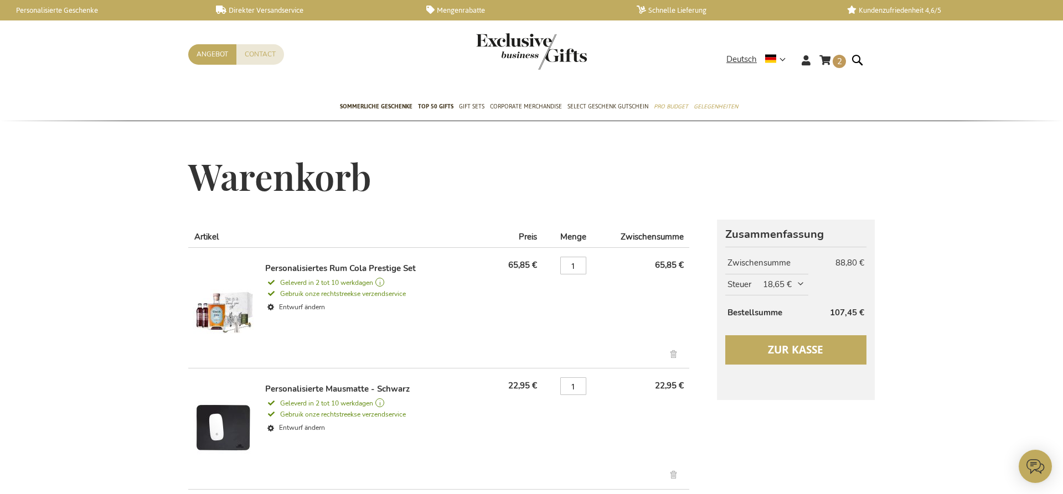
click at [791, 362] on button "Zur Kasse" at bounding box center [795, 350] width 141 height 29
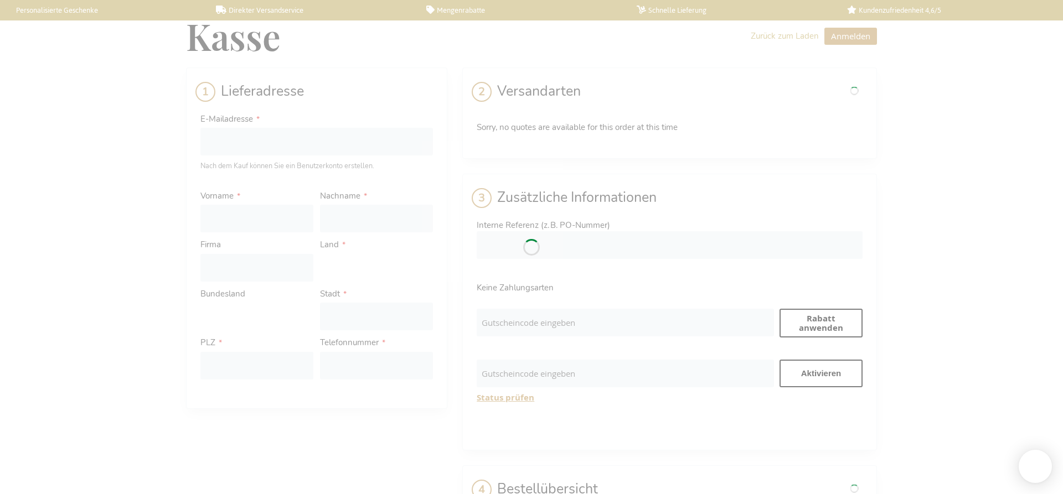
select select "BE"
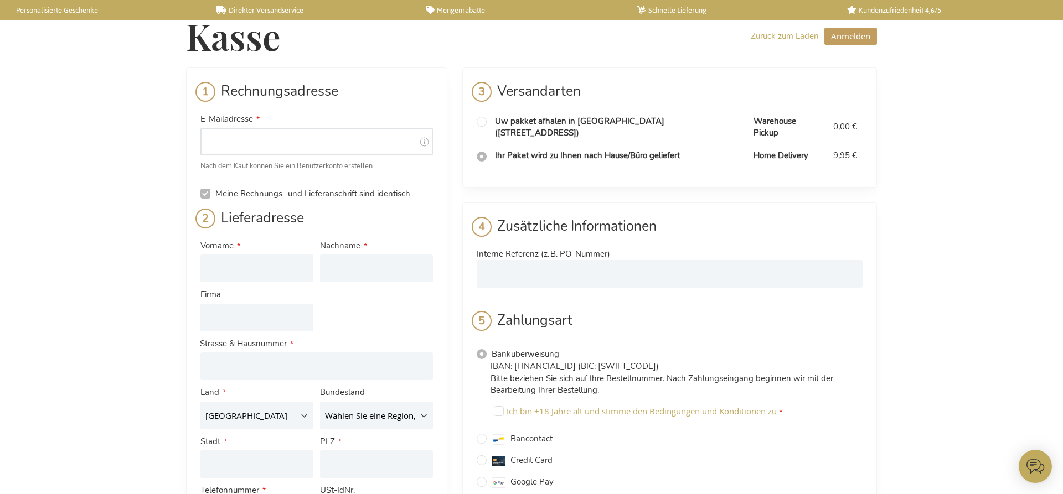
click at [321, 154] on input "E-Mailadresse" at bounding box center [316, 142] width 233 height 28
type input "[EMAIL_ADDRESS][DOMAIN_NAME]"
click at [262, 274] on input "Vorname" at bounding box center [256, 269] width 113 height 28
type input "Alexander"
type input "Deppe"
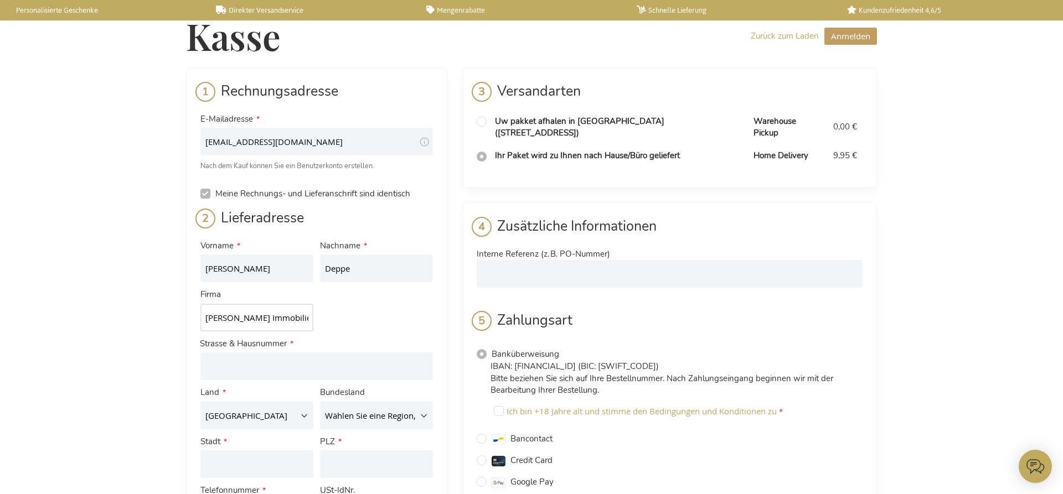
scroll to position [0, 85]
type input "Alexander Deppe Immobilien & Energieberatung"
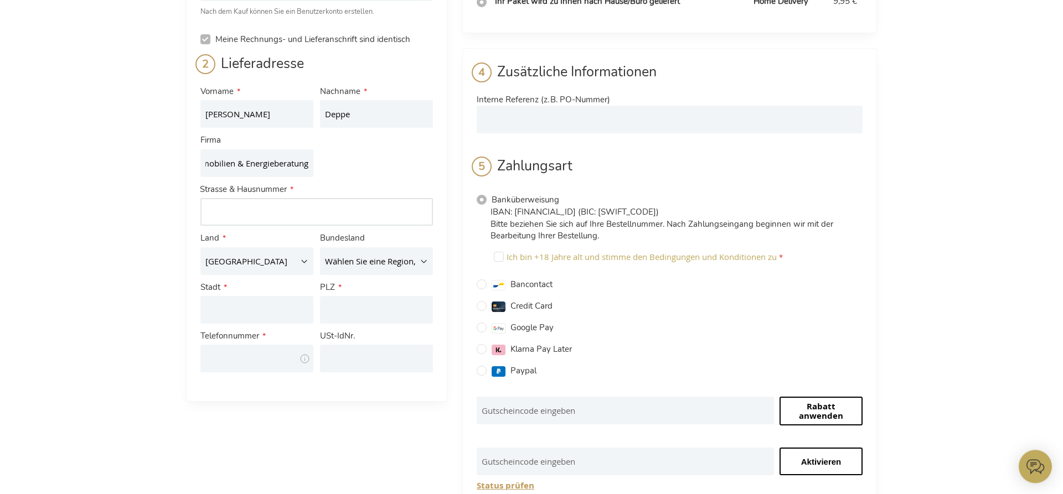
scroll to position [169, 0]
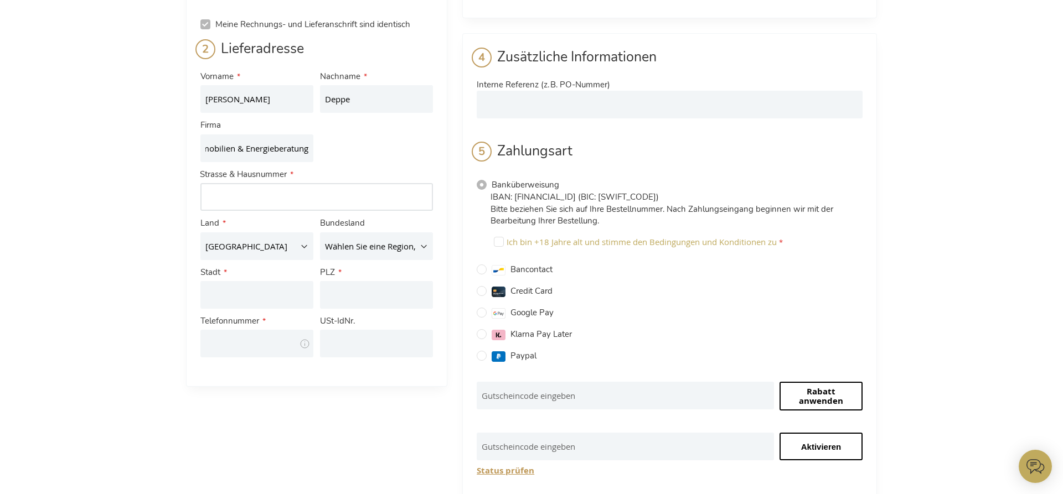
click at [242, 198] on input "Straße: Line 1" at bounding box center [316, 197] width 233 height 28
type input "Lau"
select select "DE"
click option "[GEOGRAPHIC_DATA]" at bounding box center [0, 0] width 0 height 0
click at [320, 233] on select "Wählen Sie eine Region, Bundesland oder Provinz. Baden-Württemberg Bayern Berli…" at bounding box center [376, 247] width 113 height 28
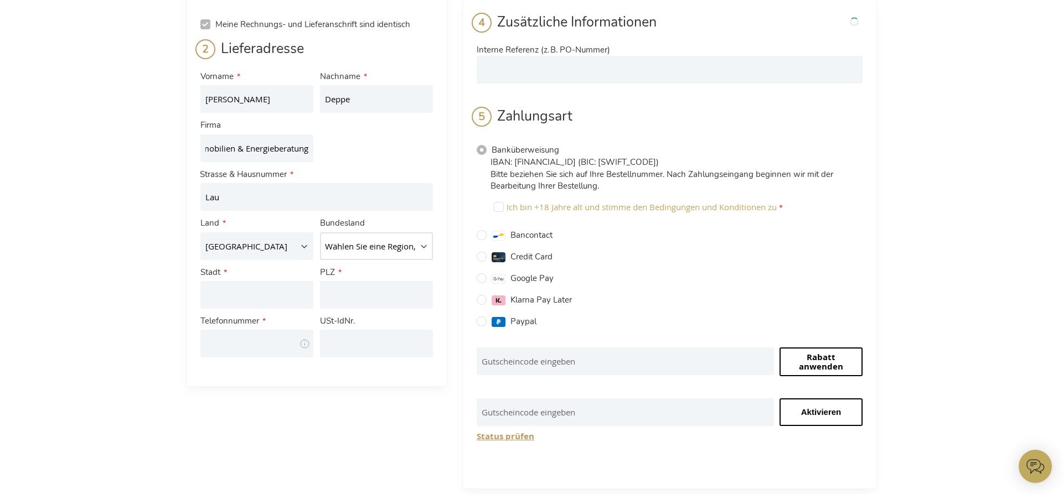
select select "79"
click option "Niedersachsen" at bounding box center [0, 0] width 0 height 0
click at [266, 206] on input "Lau" at bounding box center [316, 197] width 233 height 28
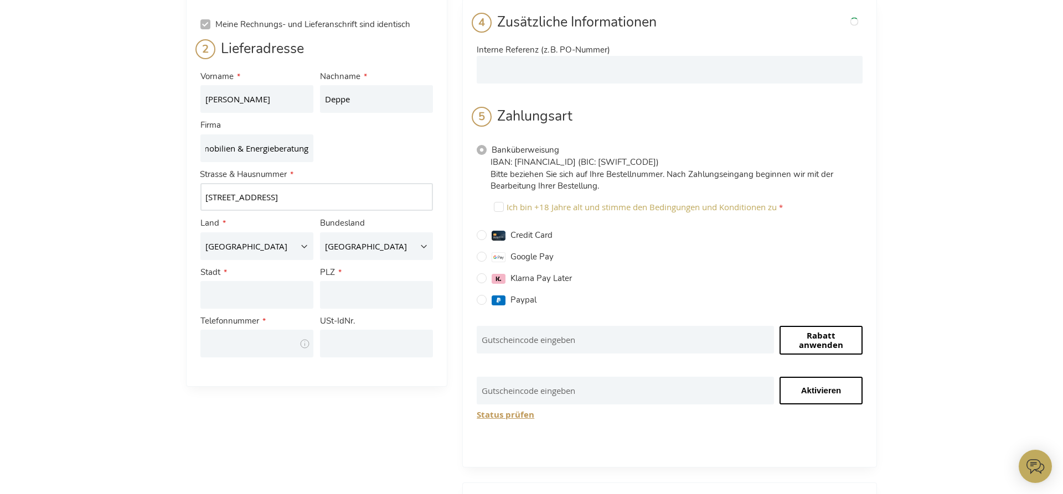
type input "Lauengasse 6"
type input "Bad Pyrmont"
type input "31812"
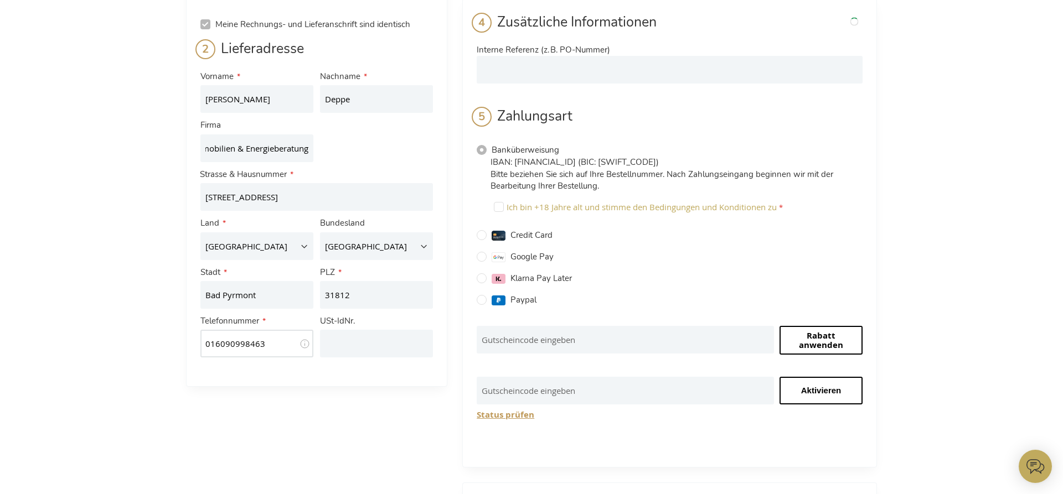
type input "016090998463"
click at [336, 345] on input "USt-IdNr." at bounding box center [376, 344] width 113 height 28
type input "DE368013694"
click at [481, 280] on input "Klarna Pay Later" at bounding box center [482, 279] width 10 height 10
radio input "true"
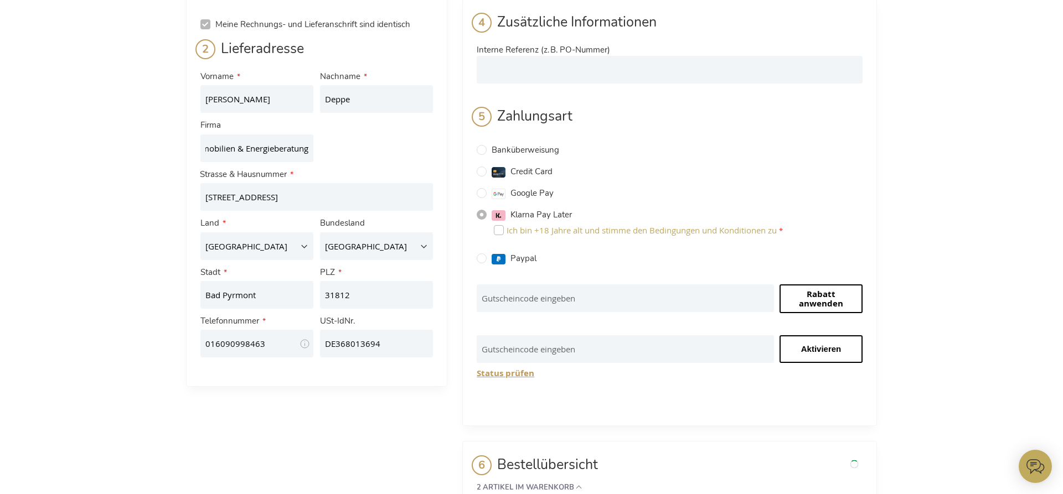
click at [498, 231] on input "Ich bin +18 Jahre alt und stimme den Bedingungen und Konditionen zu" at bounding box center [499, 230] width 10 height 10
checkbox input "true"
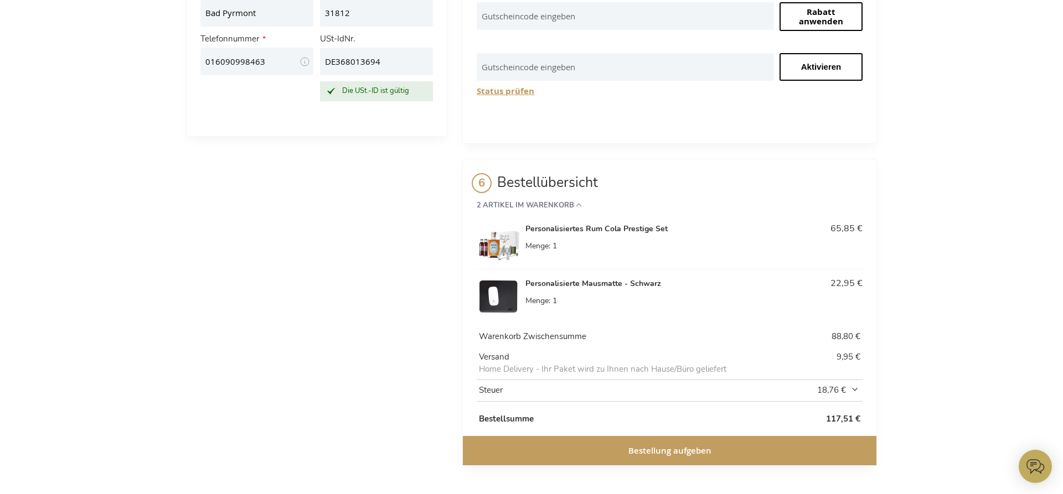
scroll to position [453, 0]
click at [647, 452] on span "Bestellung aufgeben" at bounding box center [669, 451] width 83 height 12
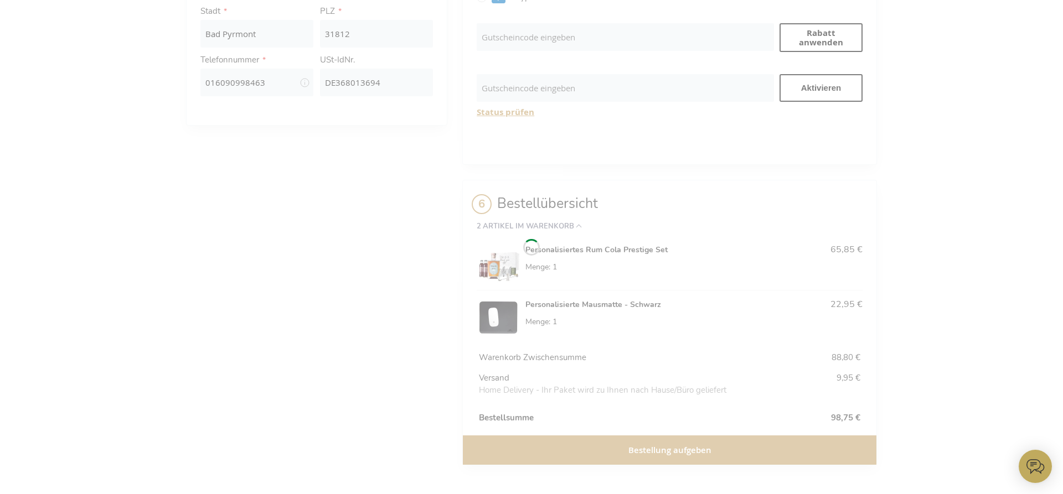
scroll to position [388, 0]
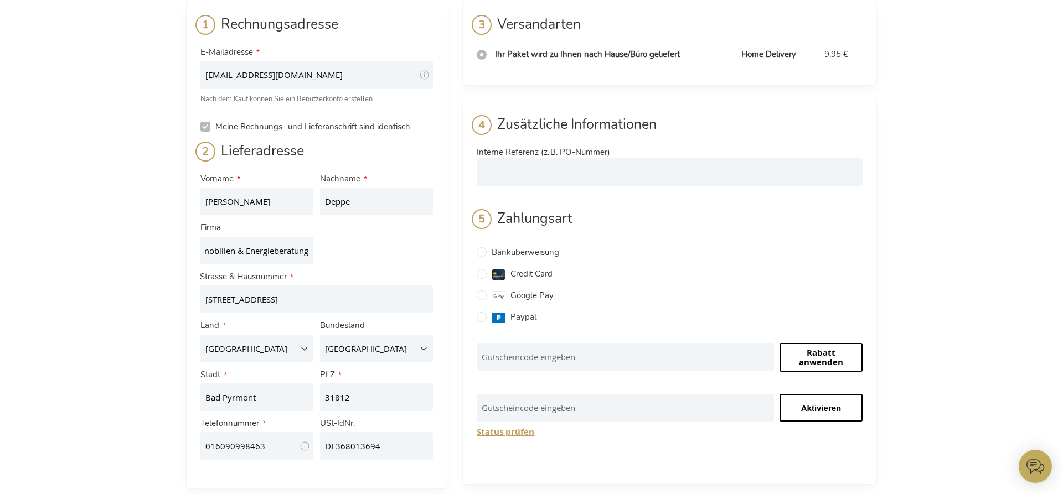
scroll to position [68, 0]
click at [482, 317] on input "Paypal" at bounding box center [482, 317] width 10 height 10
radio input "true"
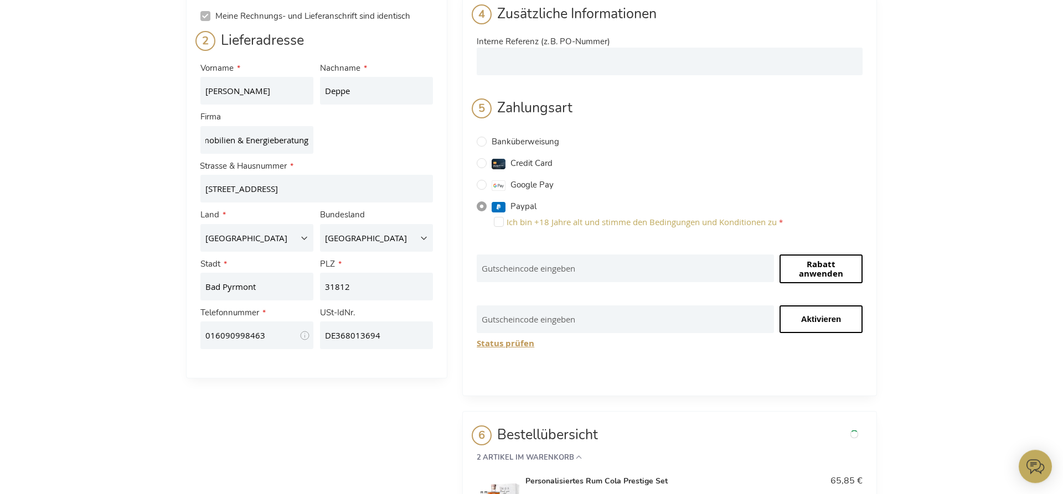
scroll to position [180, 0]
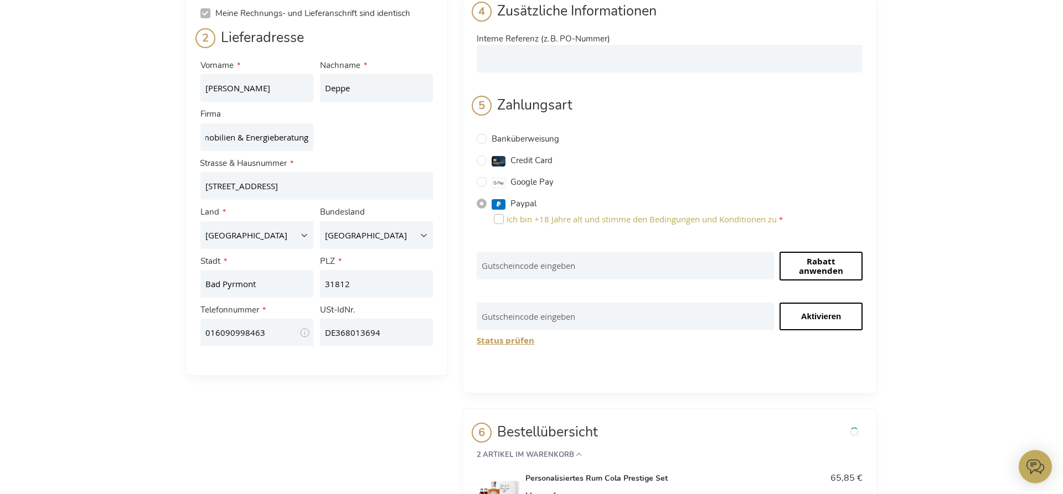
click at [500, 219] on input "Ich bin +18 Jahre alt und stimme den Bedingungen und Konditionen zu" at bounding box center [499, 219] width 10 height 10
checkbox input "true"
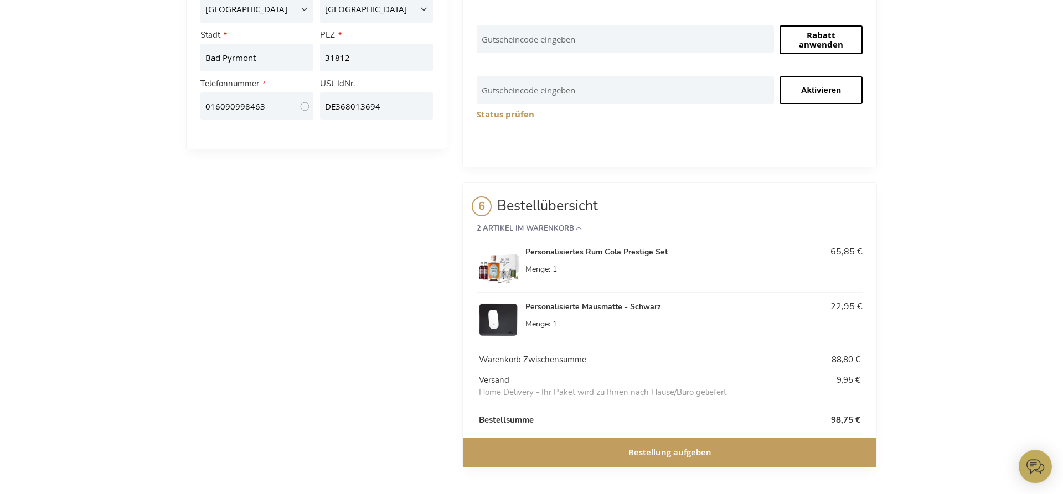
scroll to position [410, 0]
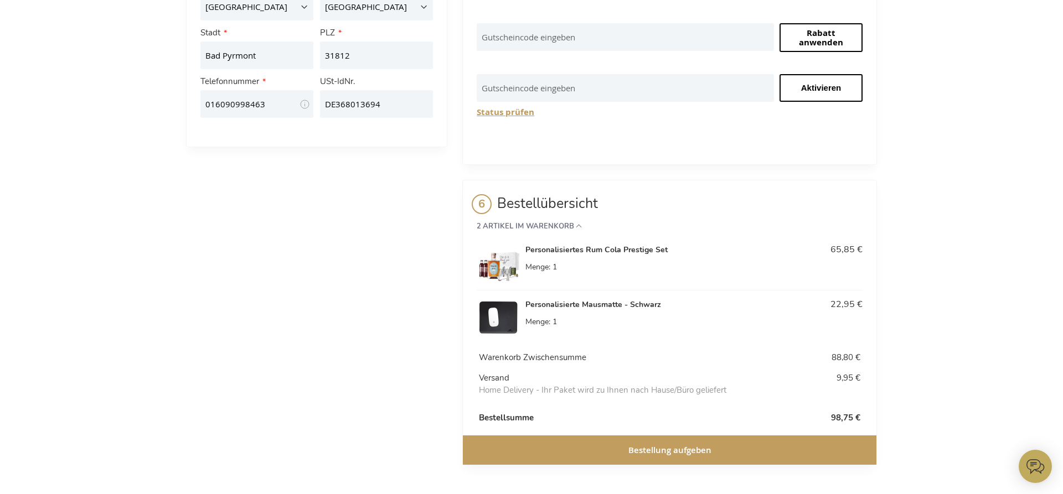
click at [627, 448] on button "Bestellung aufgeben" at bounding box center [670, 450] width 414 height 29
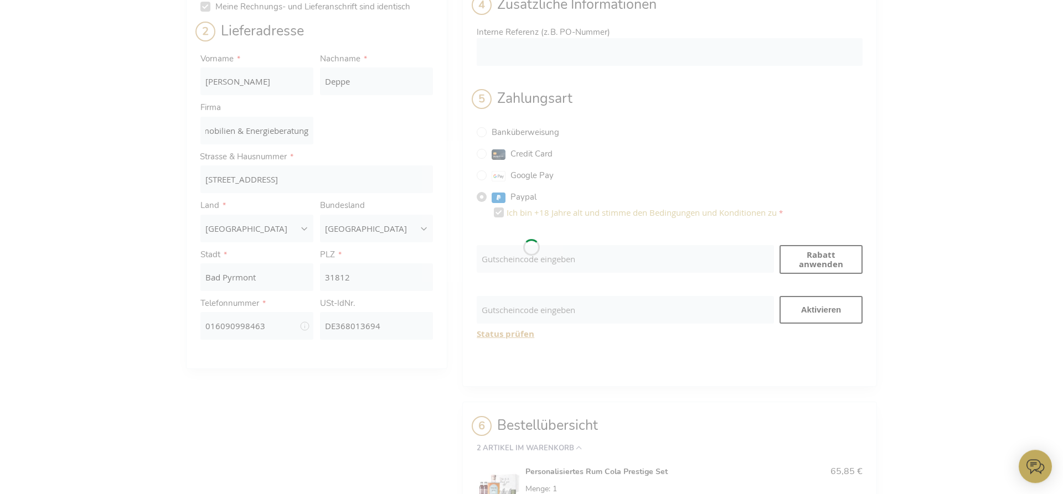
scroll to position [187, 0]
